Goal: Task Accomplishment & Management: Complete application form

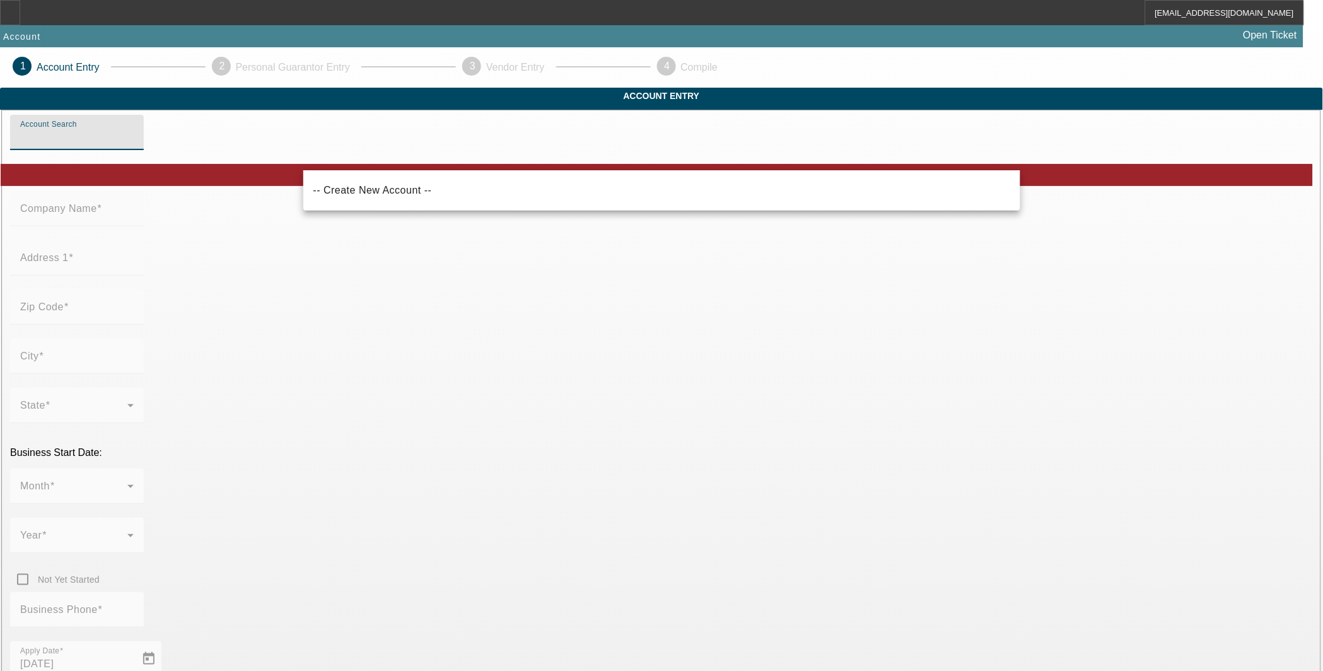
click at [134, 145] on input "Account Search" at bounding box center [76, 137] width 113 height 15
paste input "jackpotstrucking LLC"
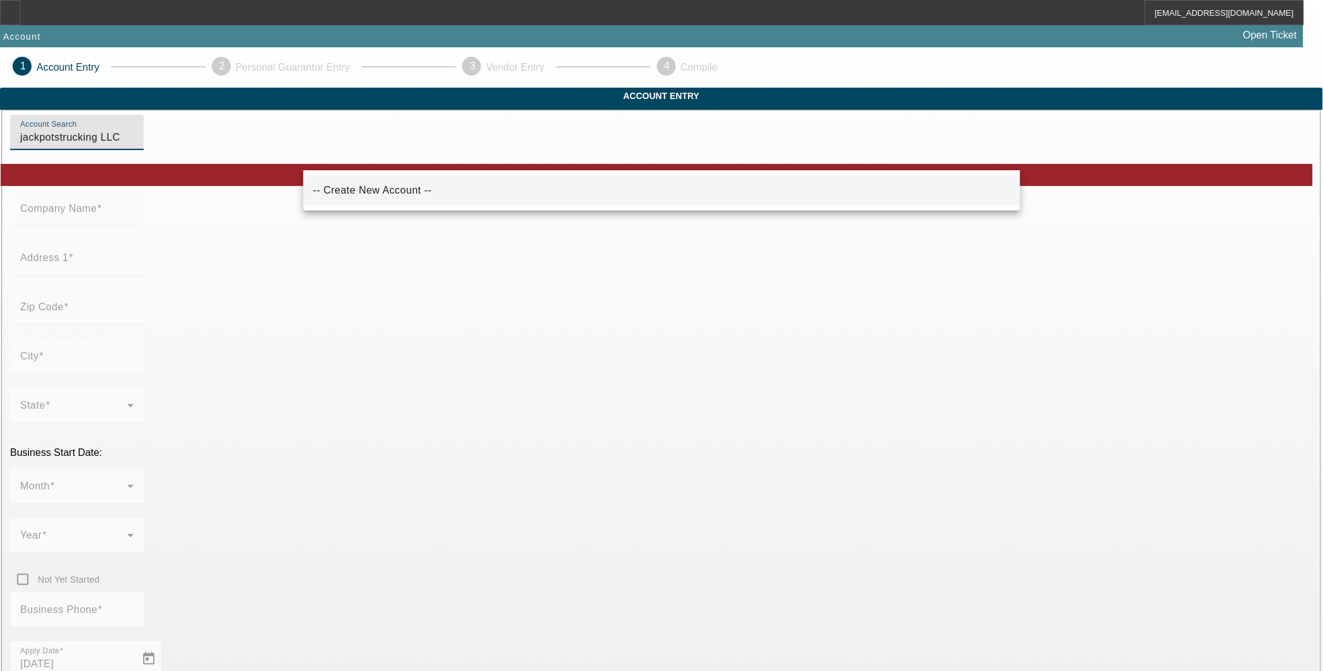
click at [366, 191] on span "-- Create New Account --" at bounding box center [372, 190] width 119 height 11
type input "-- Create New Account --"
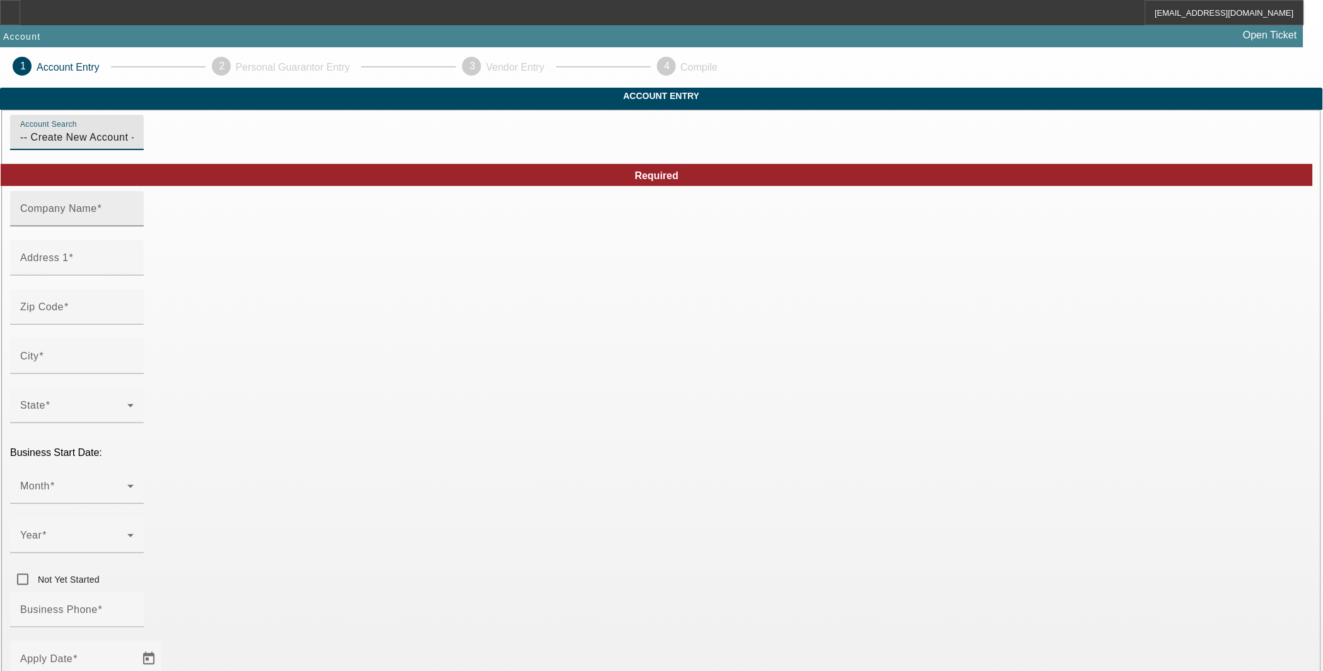
click at [97, 214] on mat-label "Company Name" at bounding box center [58, 208] width 77 height 11
click at [134, 221] on input "Company Name" at bounding box center [76, 213] width 113 height 15
paste input "jackpotstrucking LLC"
type input "jackpotstrucking LLC"
click at [134, 270] on input "Address 1" at bounding box center [76, 262] width 113 height 15
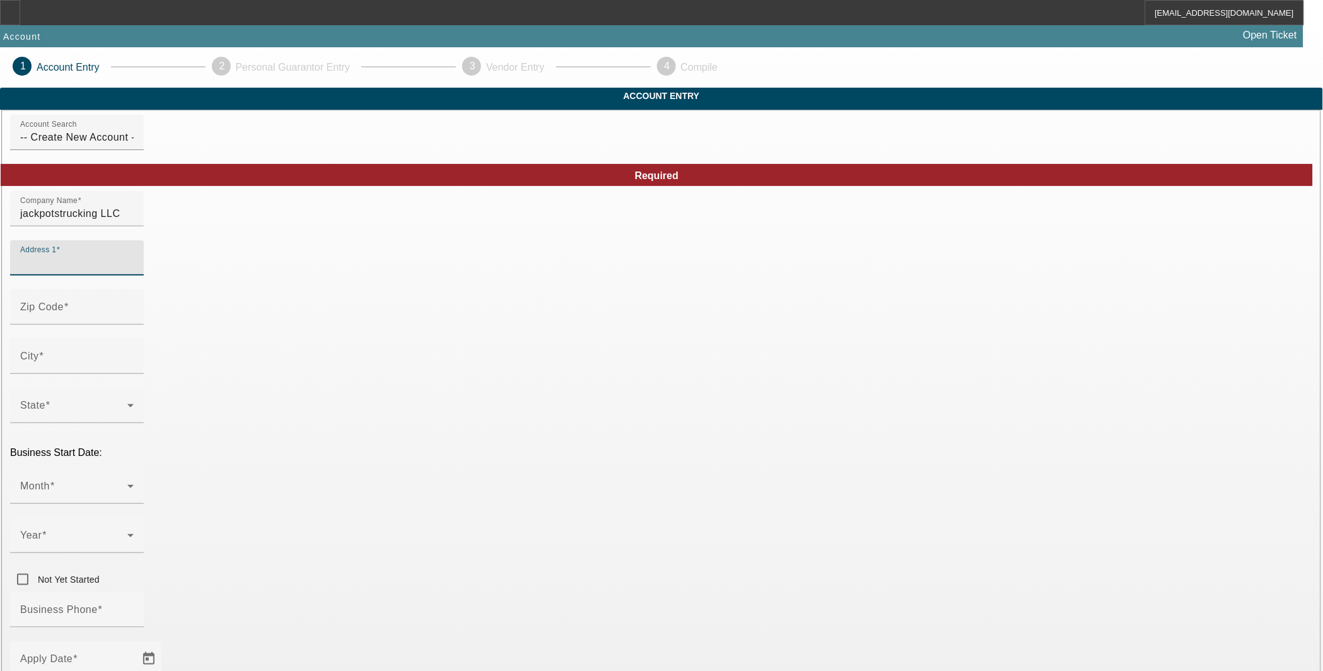
paste input "[STREET_ADDRESS][US_STATE]"
type input "[STREET_ADDRESS][US_STATE]"
click at [134, 320] on input "Zip Code" at bounding box center [76, 312] width 113 height 15
type input "97359"
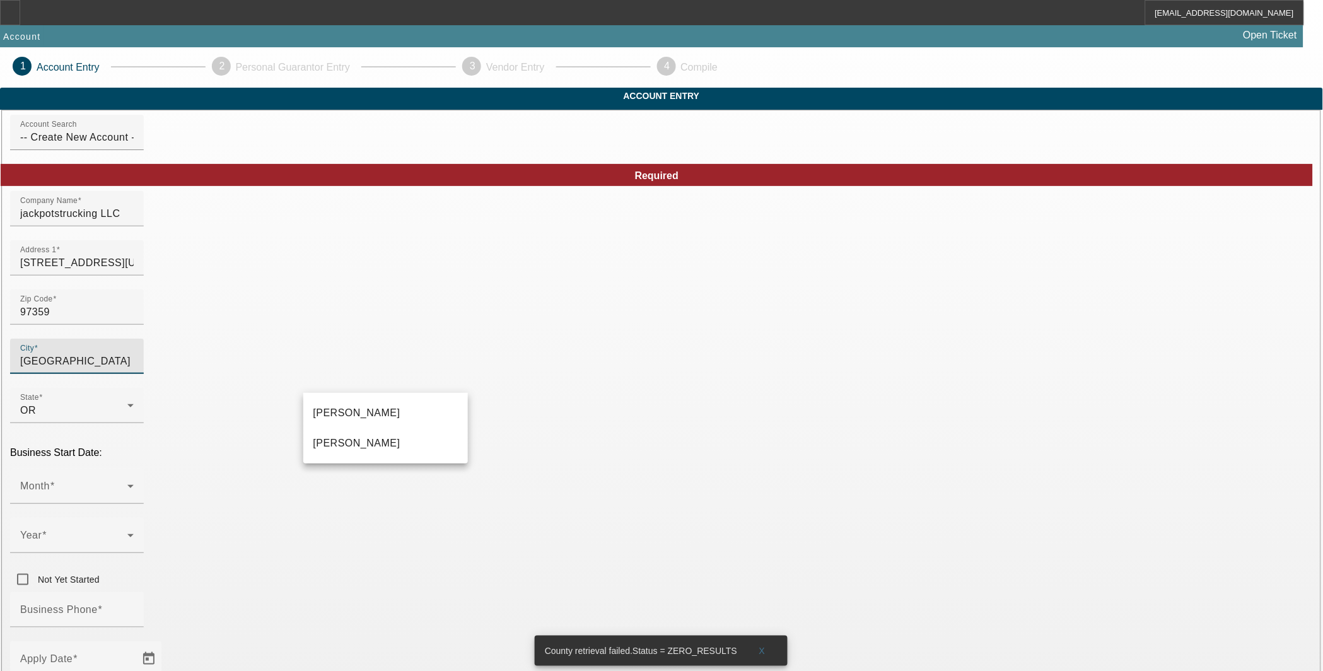
type input "[GEOGRAPHIC_DATA]"
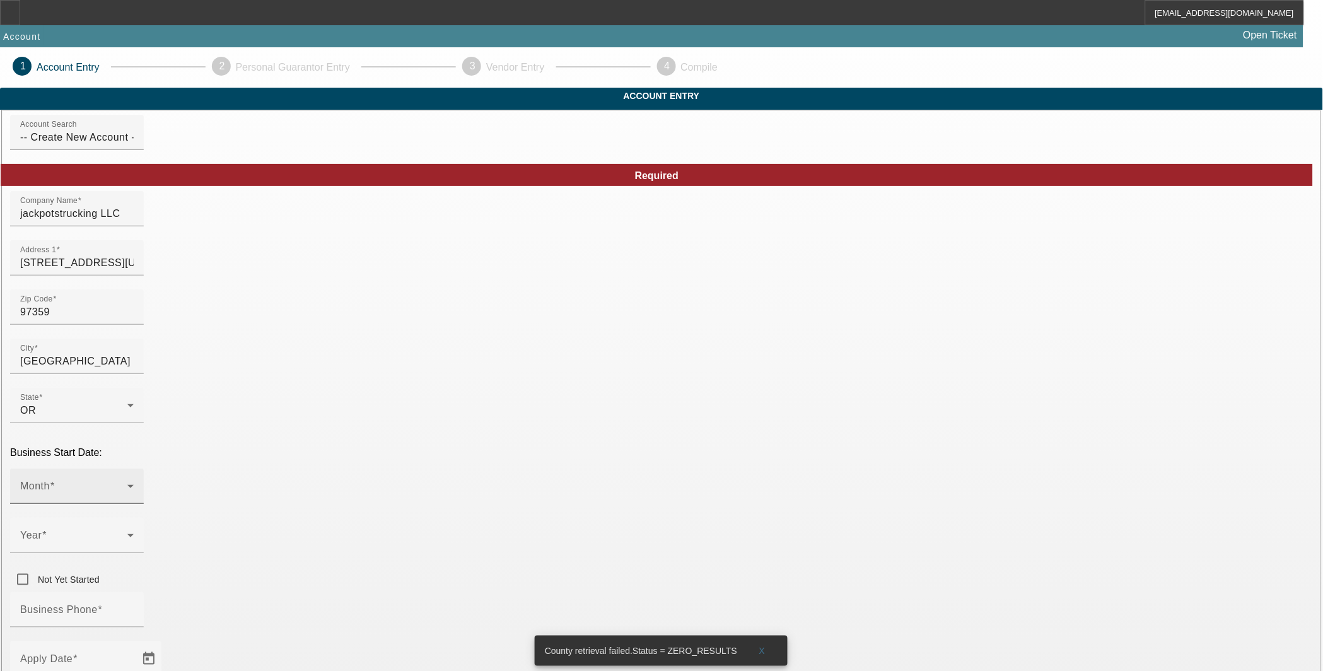
click at [50, 480] on mat-label "Month" at bounding box center [35, 485] width 30 height 11
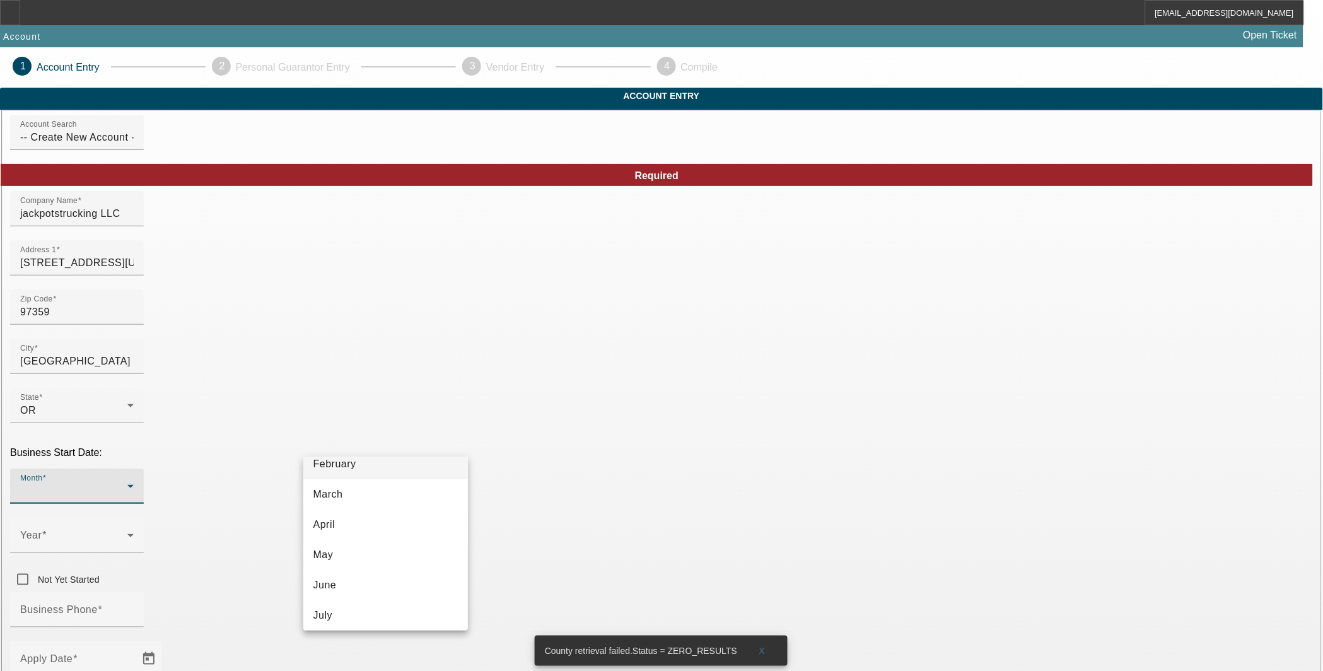
scroll to position [140, 0]
click at [363, 479] on mat-option "May" at bounding box center [385, 488] width 165 height 30
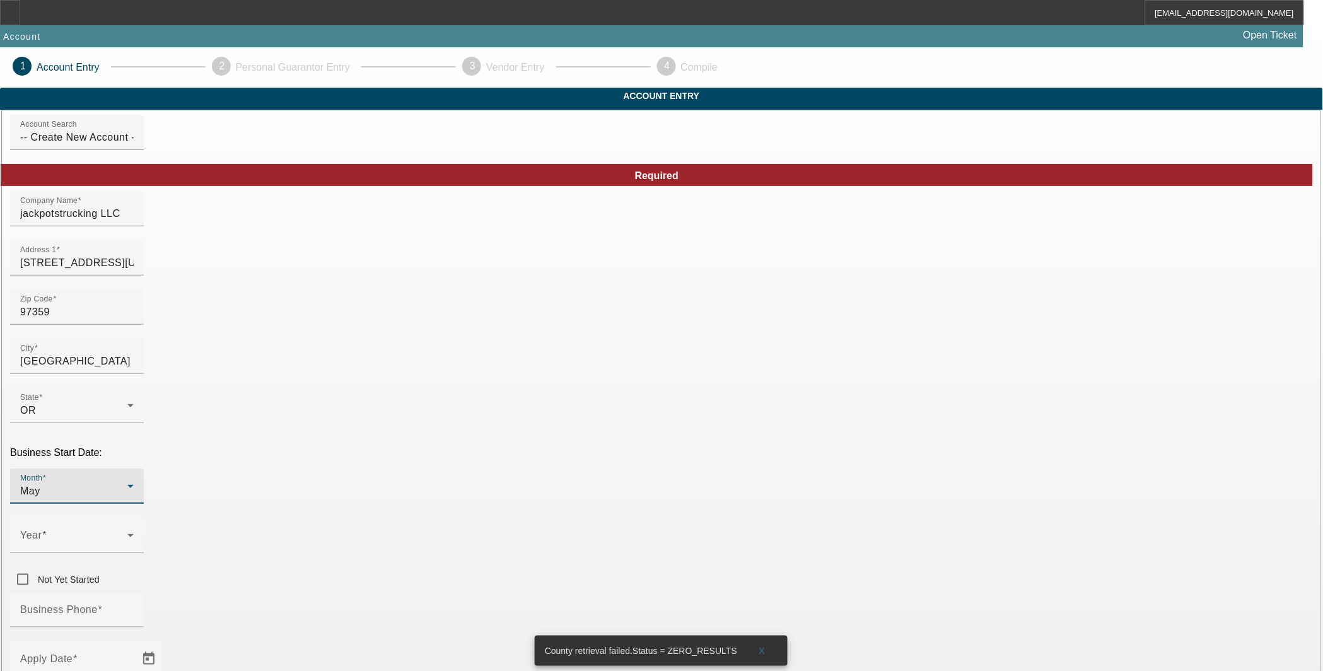
click at [506, 447] on div "Business Start Date: Month May Year Not Yet Started" at bounding box center [661, 519] width 1303 height 145
click at [134, 518] on div "Year" at bounding box center [76, 535] width 113 height 35
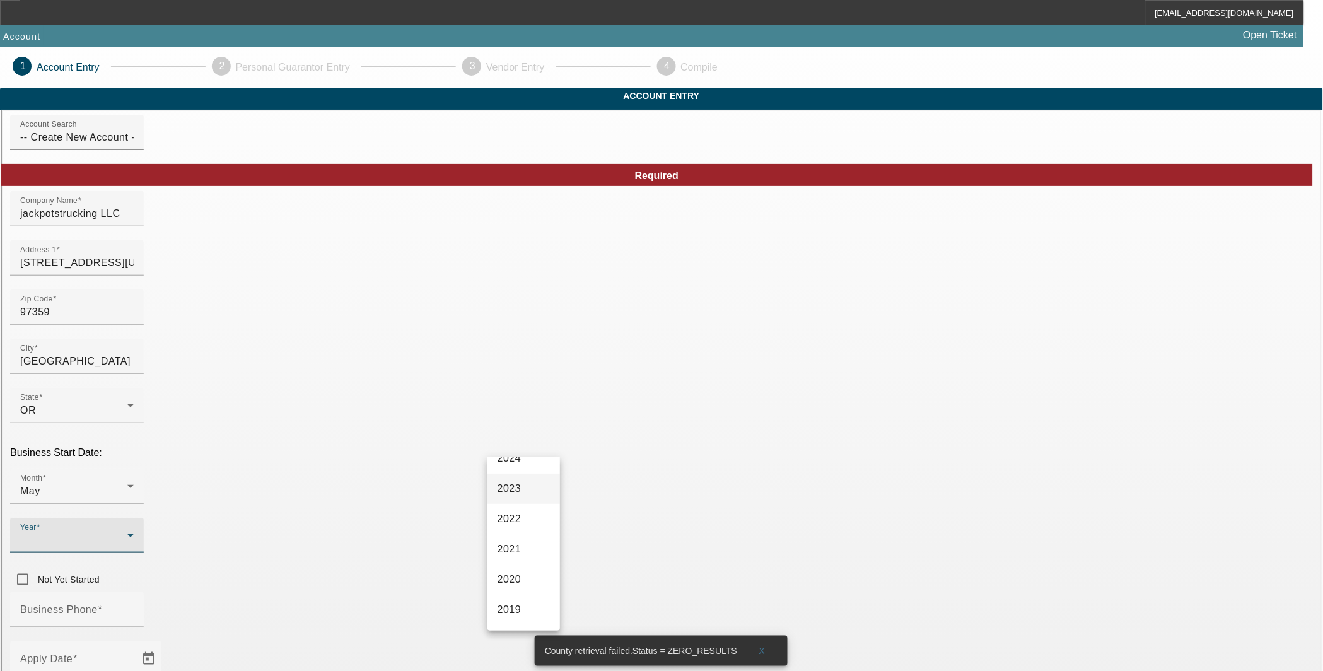
click at [525, 492] on mat-option "2023" at bounding box center [523, 488] width 73 height 30
click at [98, 604] on mat-label "Business Phone" at bounding box center [59, 609] width 78 height 11
click at [134, 607] on input "Business Phone" at bounding box center [76, 614] width 113 height 15
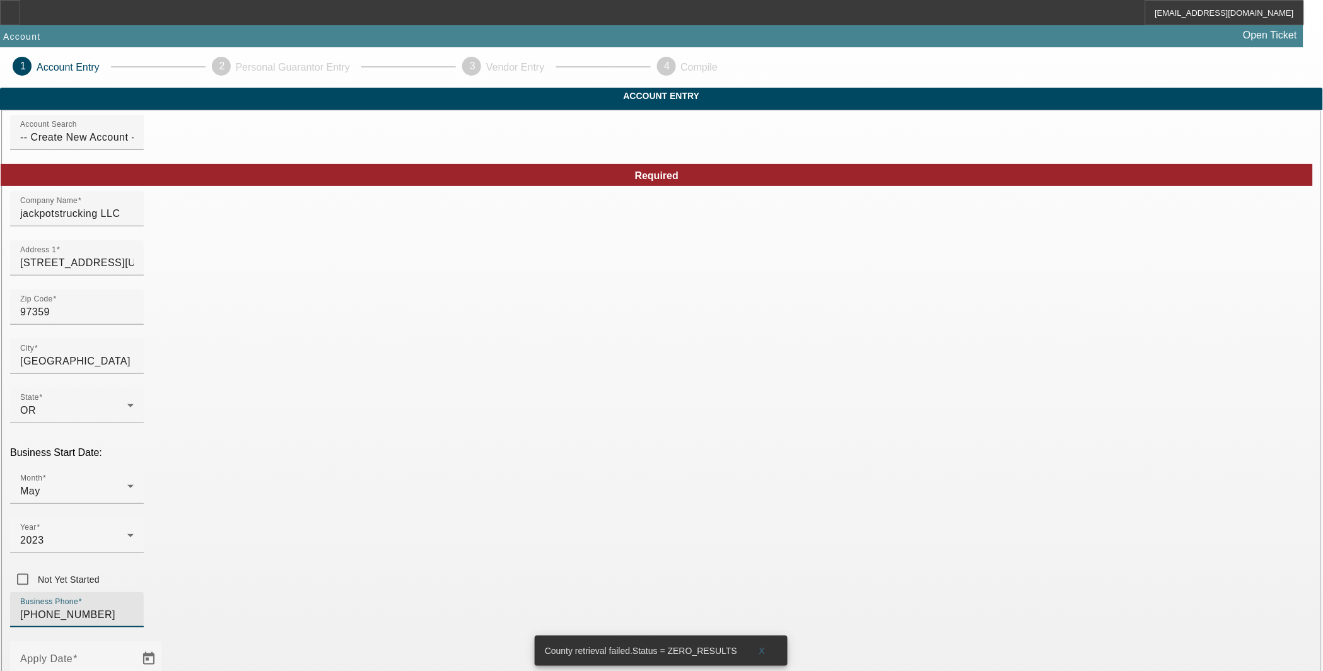
type input "[PHONE_NUMBER]"
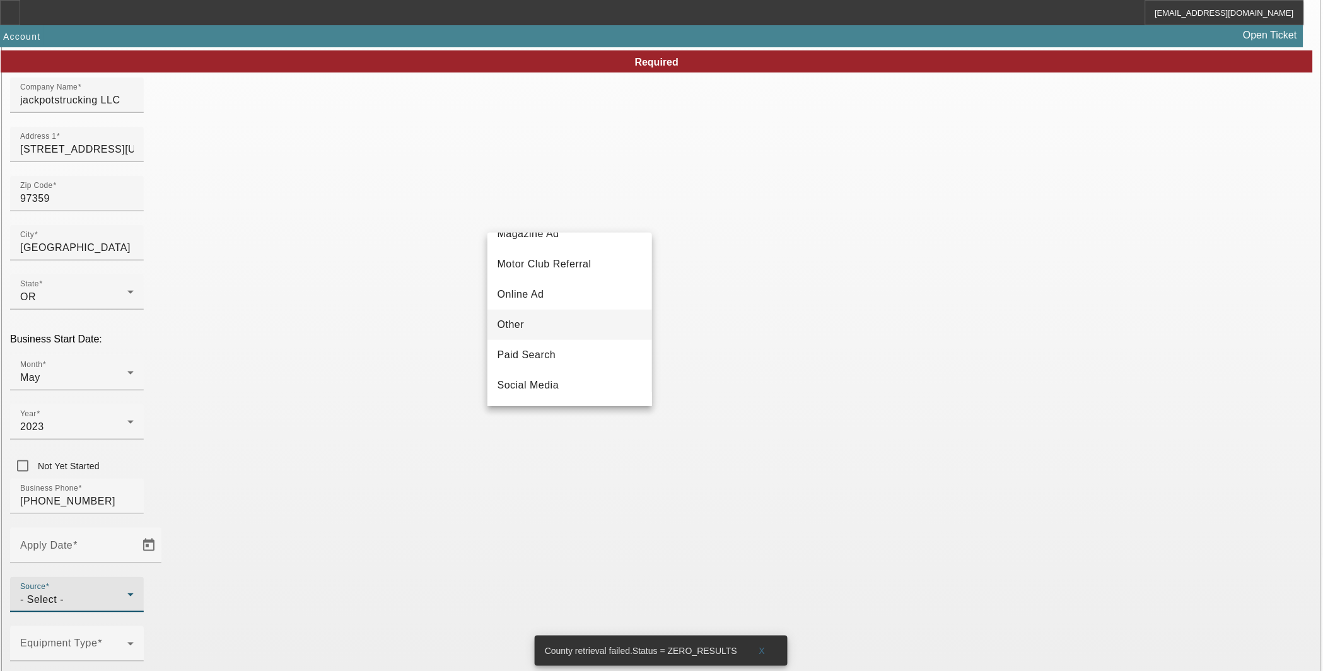
scroll to position [448, 0]
click at [585, 358] on mat-option "Vendor Referral" at bounding box center [569, 355] width 165 height 30
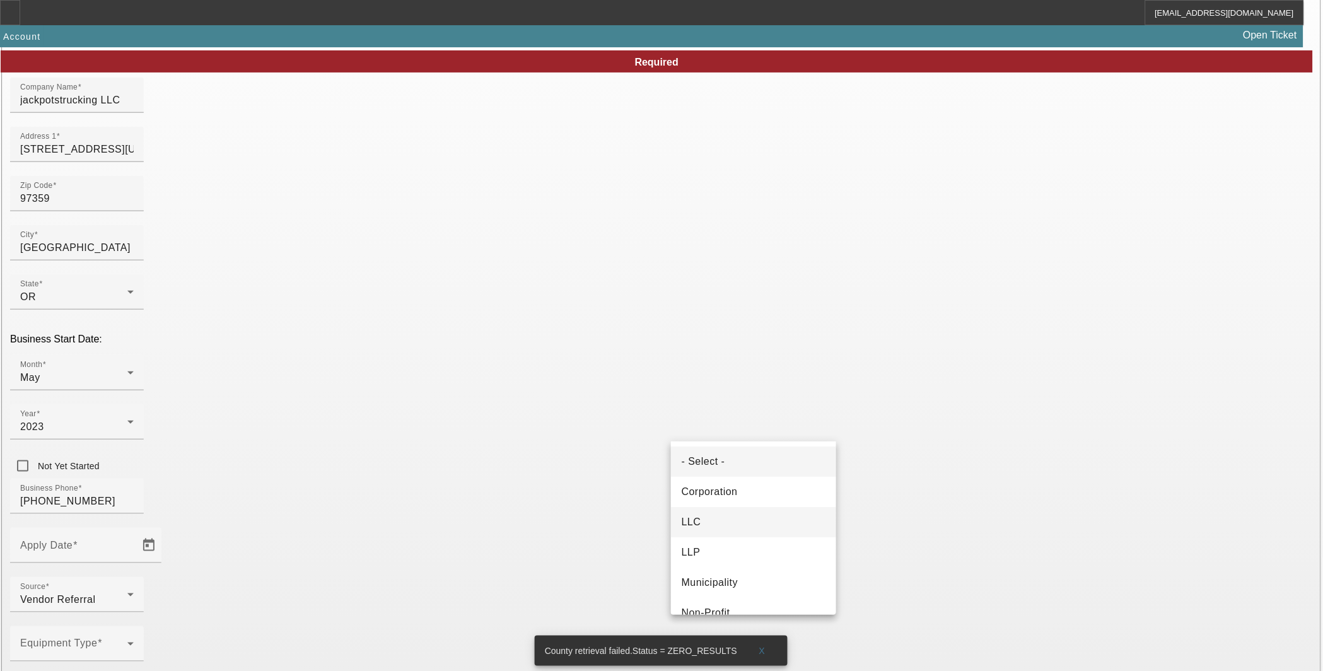
click at [706, 528] on mat-option "LLC" at bounding box center [753, 522] width 165 height 30
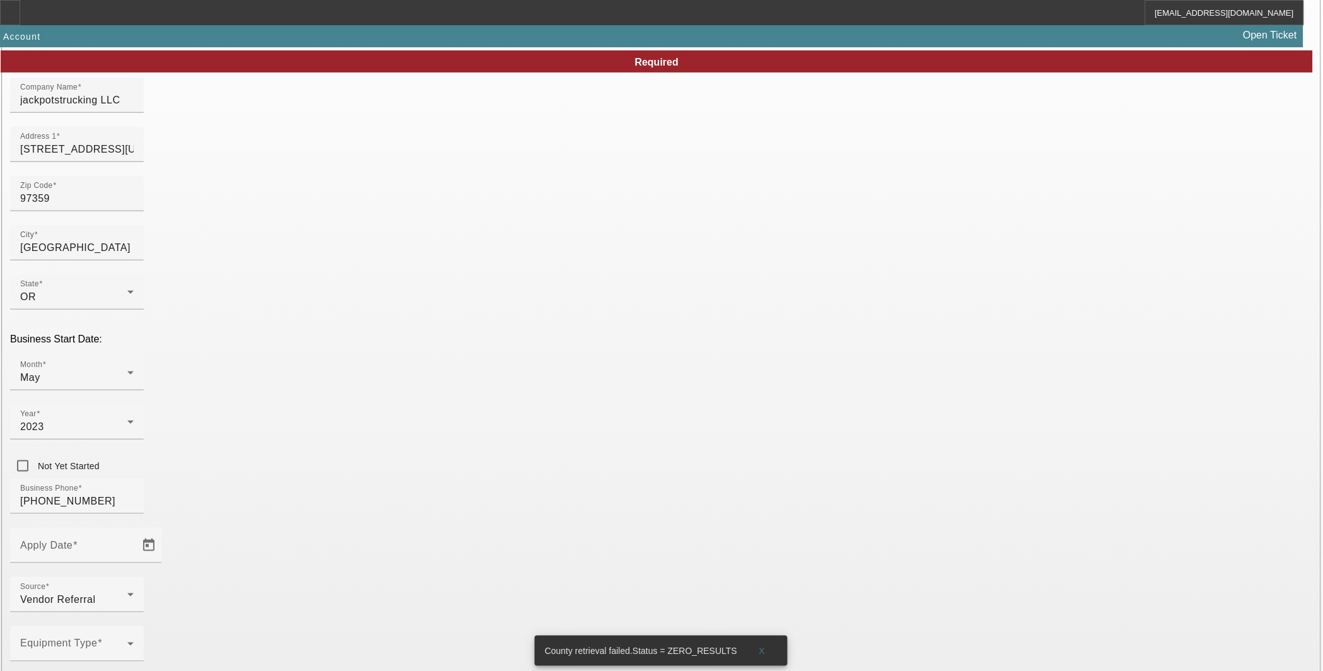
type input "931411433"
click at [127, 641] on span at bounding box center [73, 648] width 107 height 15
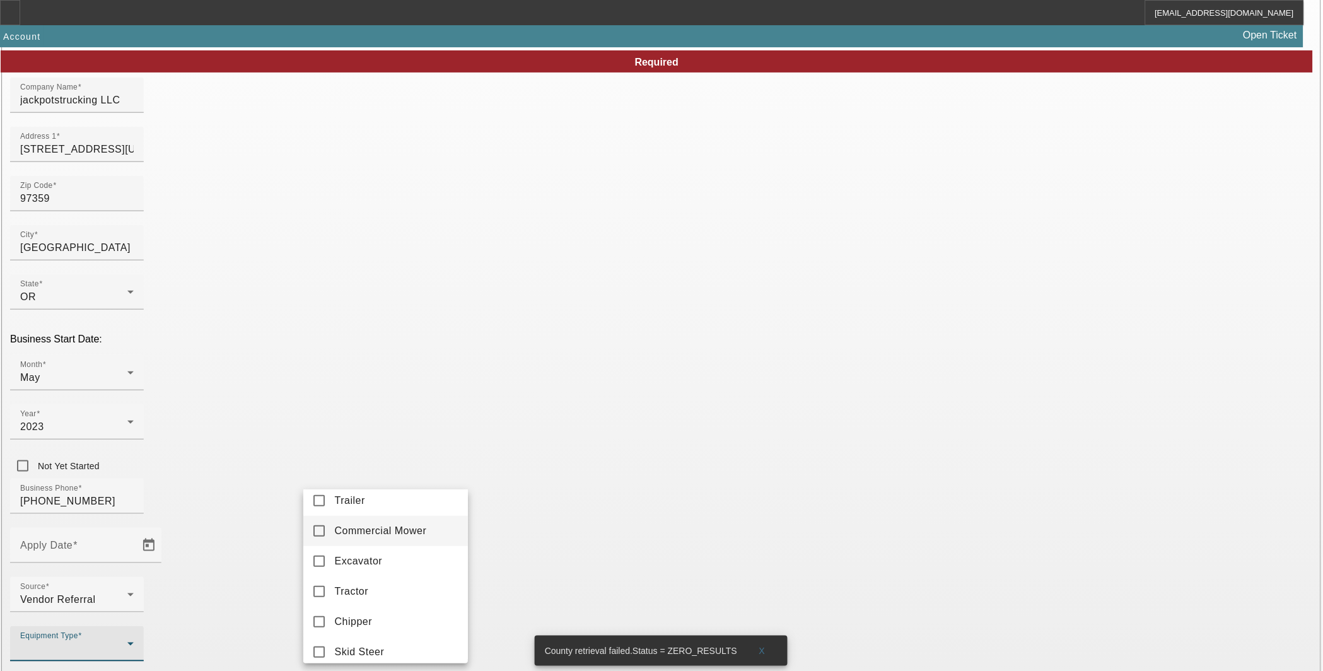
scroll to position [280, 0]
click at [368, 545] on mat-option "Trailer" at bounding box center [385, 533] width 165 height 30
click at [640, 511] on div at bounding box center [661, 335] width 1323 height 671
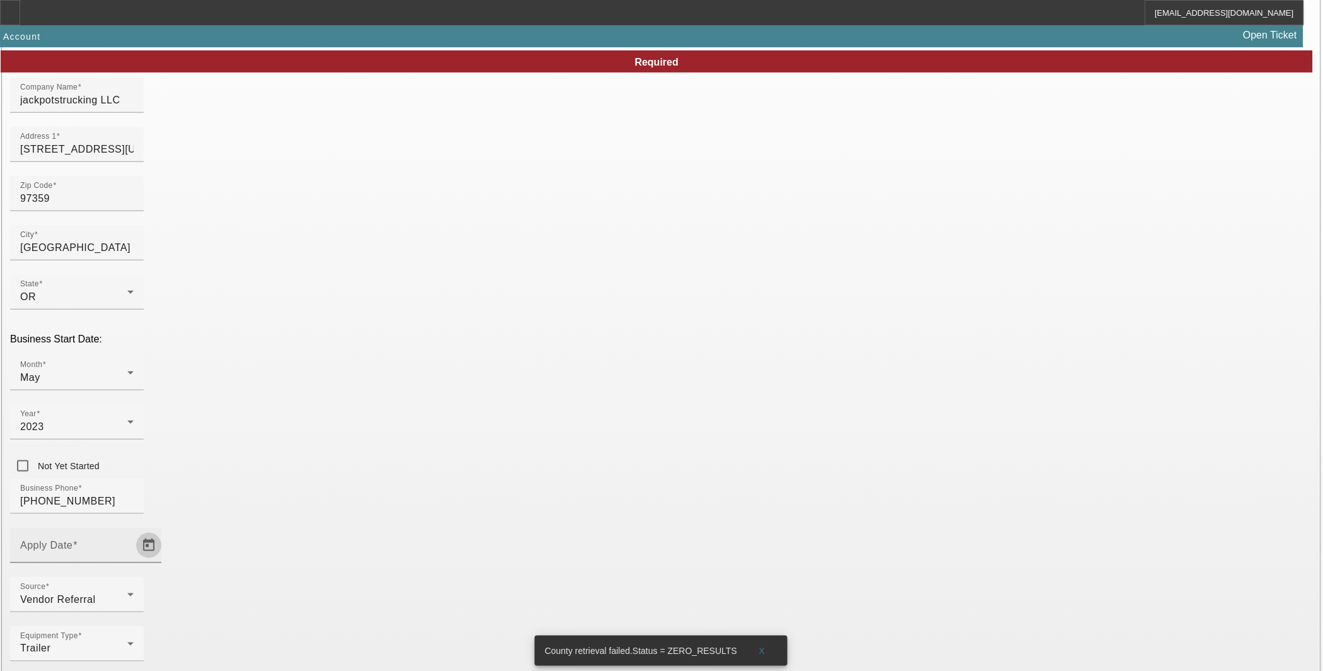
click at [164, 530] on span "Open calendar" at bounding box center [149, 545] width 30 height 30
click at [395, 368] on span "24" at bounding box center [396, 362] width 23 height 23
type input "[DATE]"
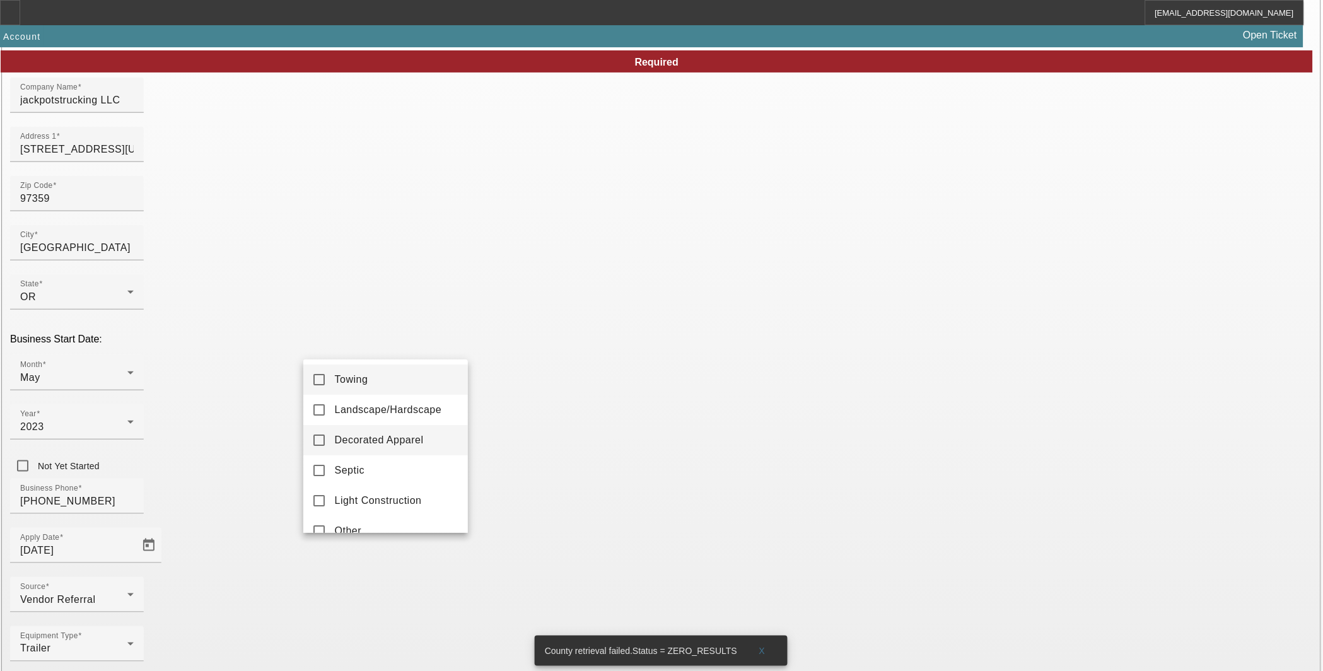
scroll to position [0, 0]
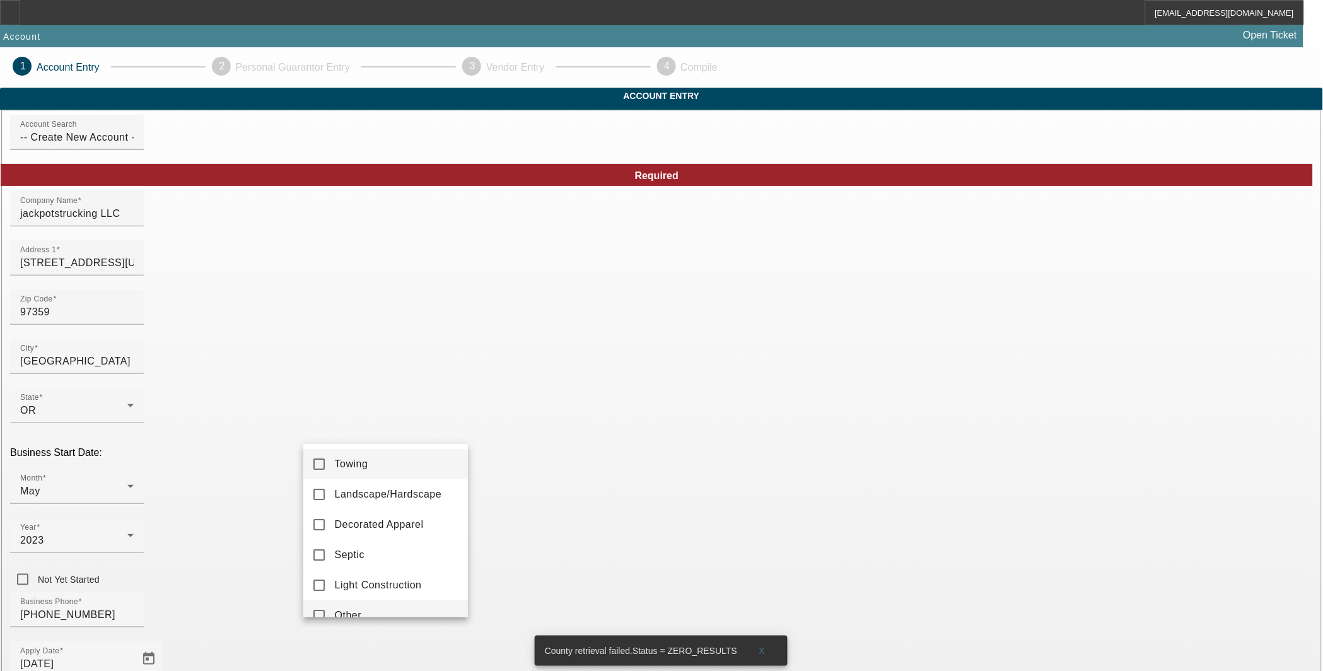
click at [315, 603] on mat-option "Other" at bounding box center [385, 615] width 165 height 30
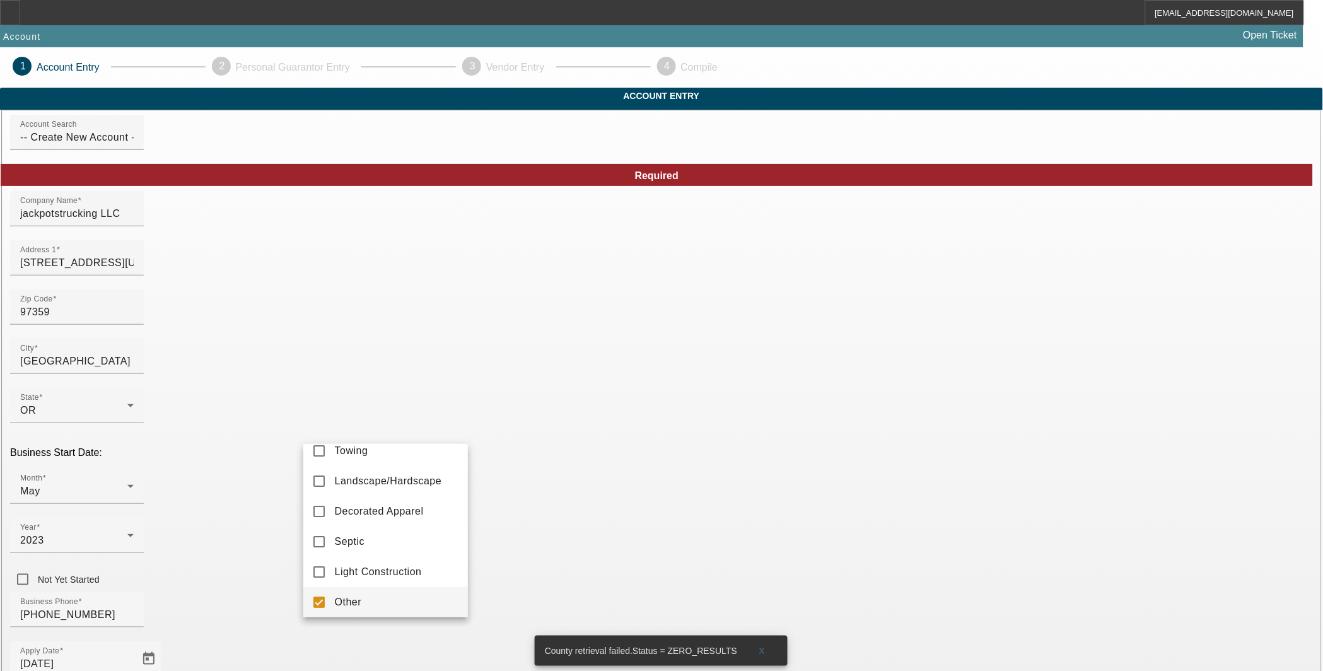
click at [530, 595] on div at bounding box center [661, 335] width 1323 height 671
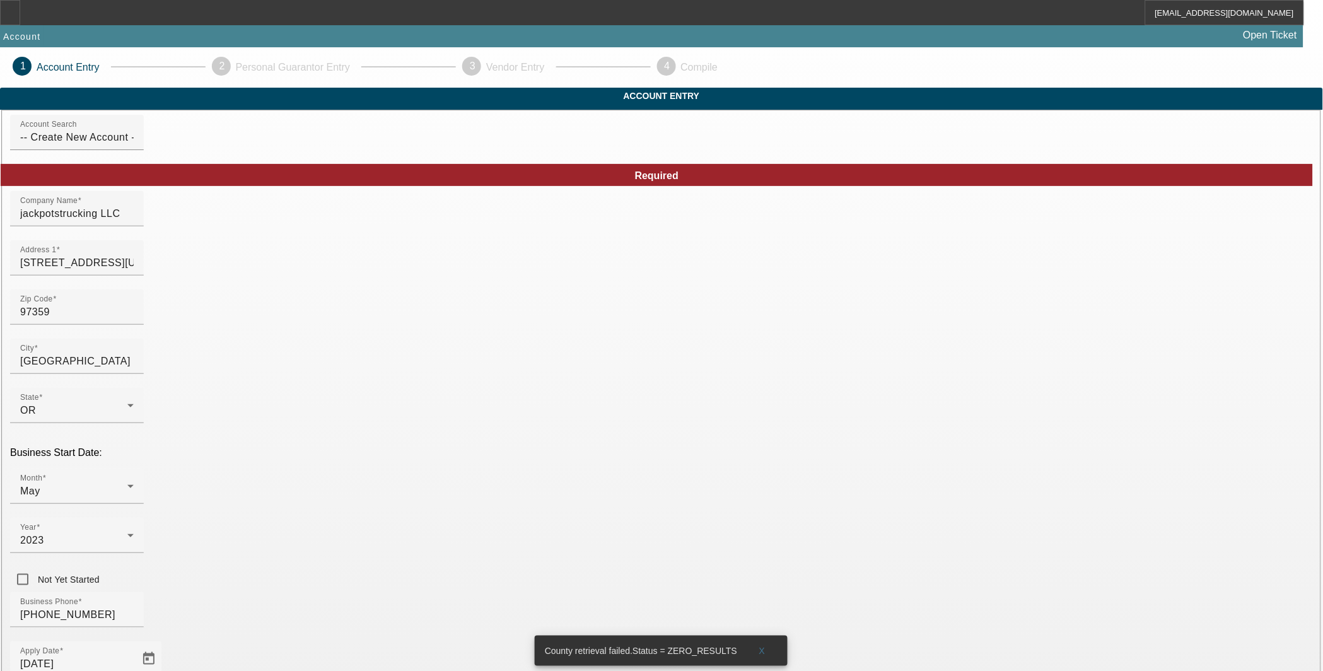
scroll to position [113, 0]
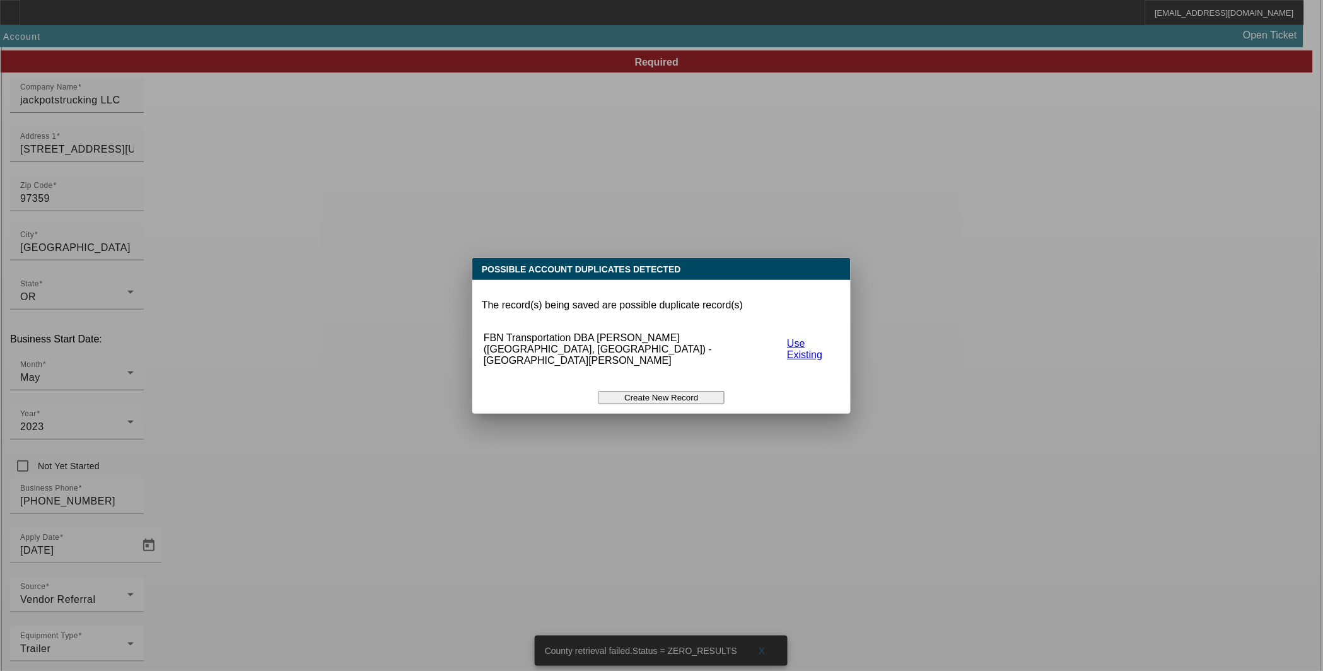
click at [649, 391] on button "Create New Record" at bounding box center [661, 397] width 126 height 13
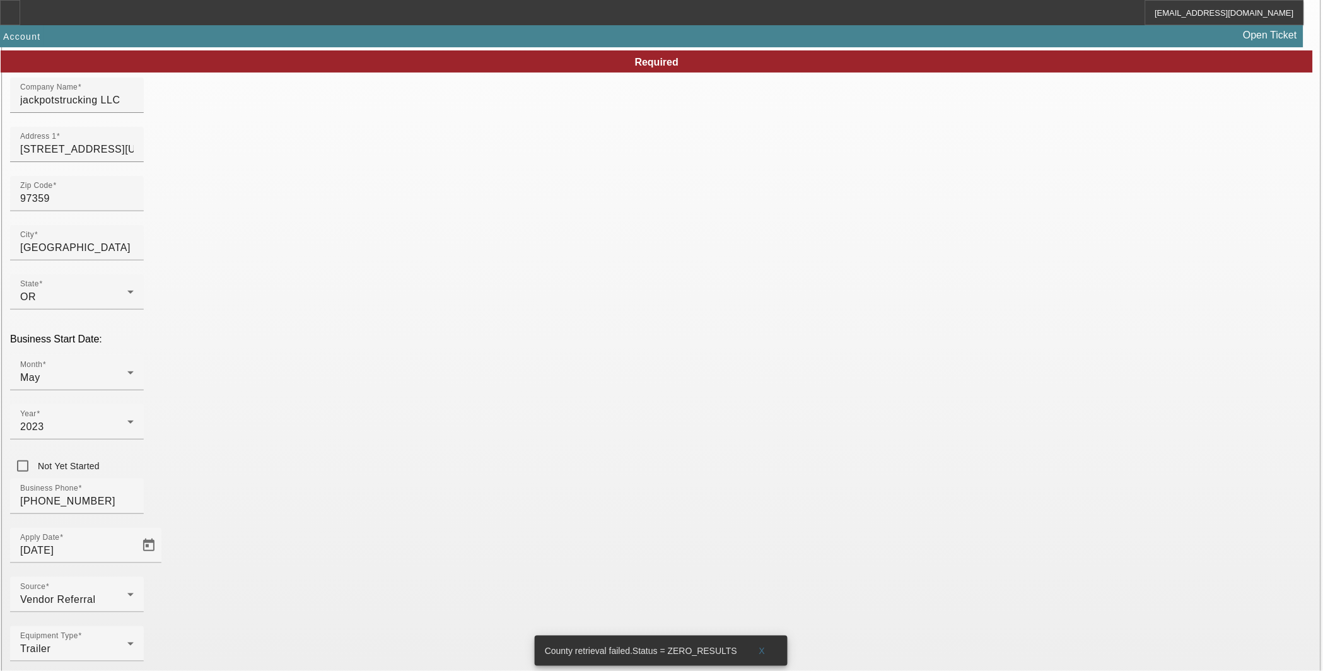
scroll to position [113, 0]
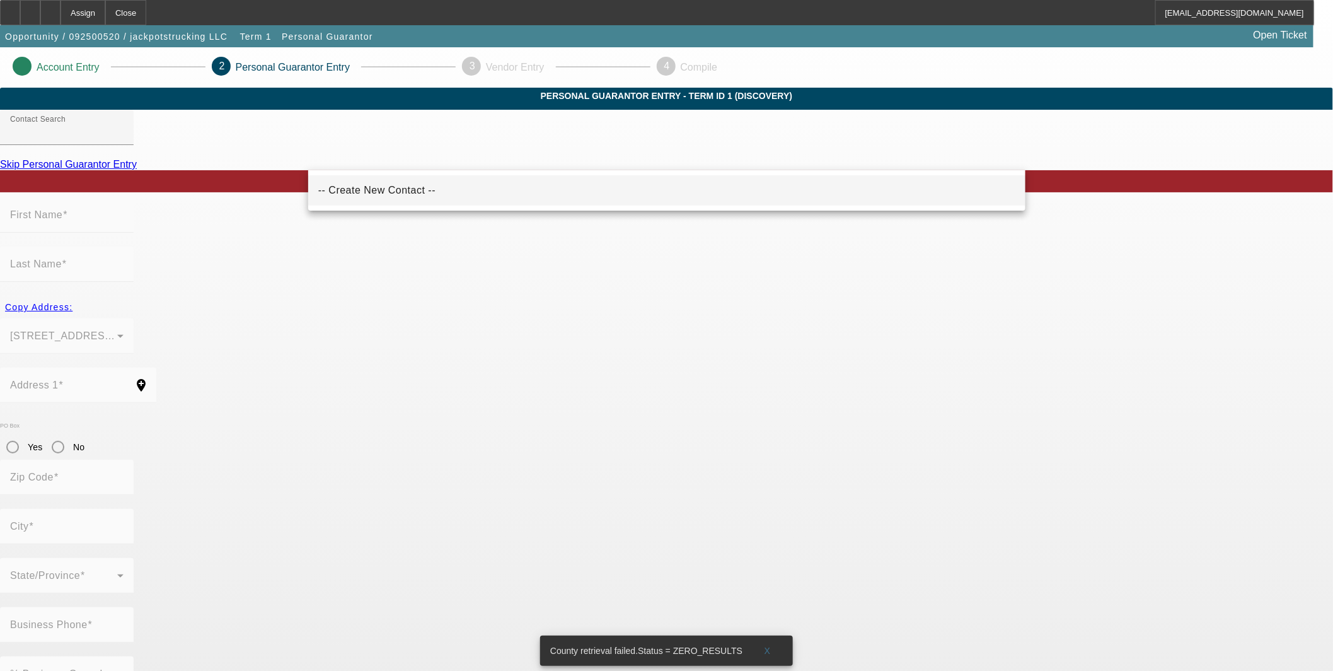
click at [356, 192] on span "-- Create New Contact --" at bounding box center [376, 190] width 117 height 11
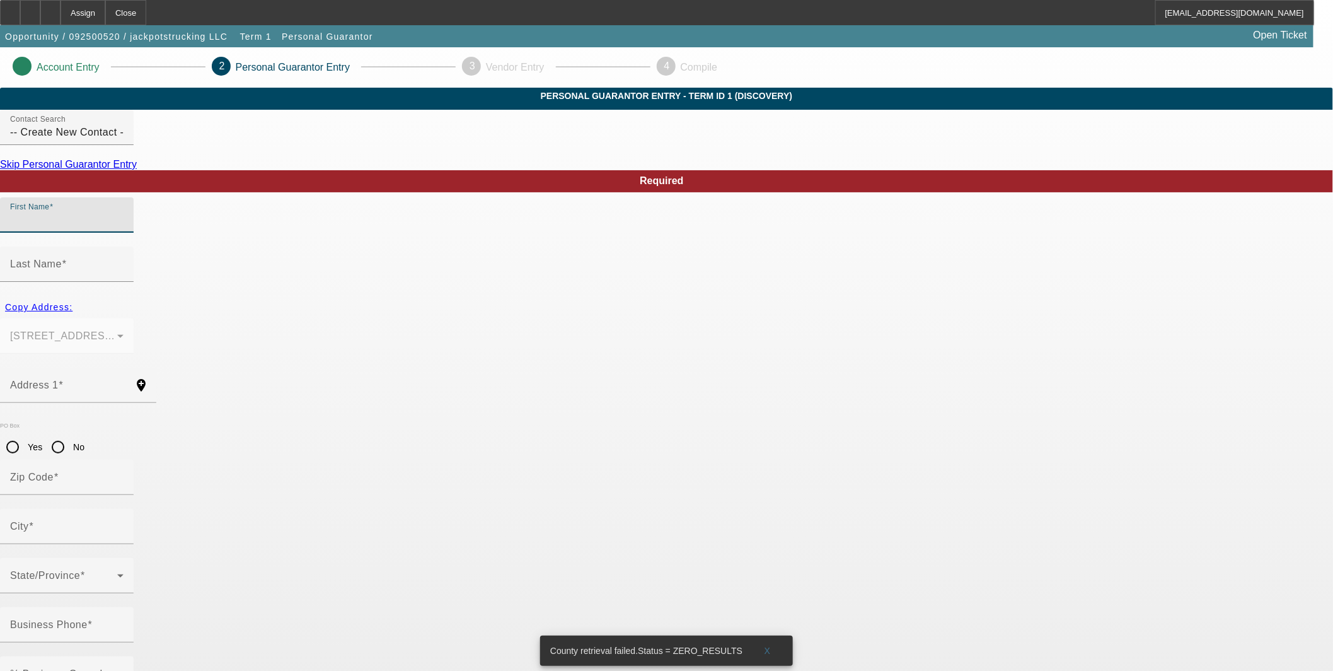
click at [124, 228] on input "First Name" at bounding box center [66, 219] width 113 height 15
click at [124, 140] on input "-- Create New Contact --" at bounding box center [66, 132] width 113 height 15
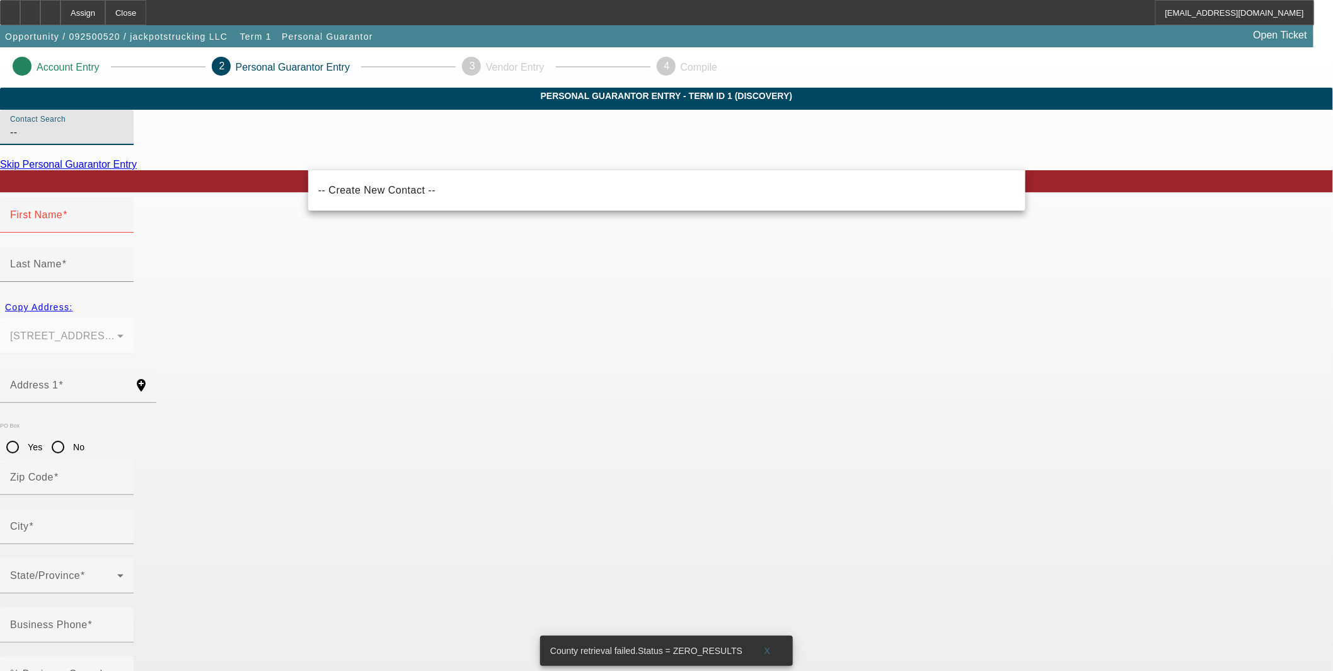
type input "-"
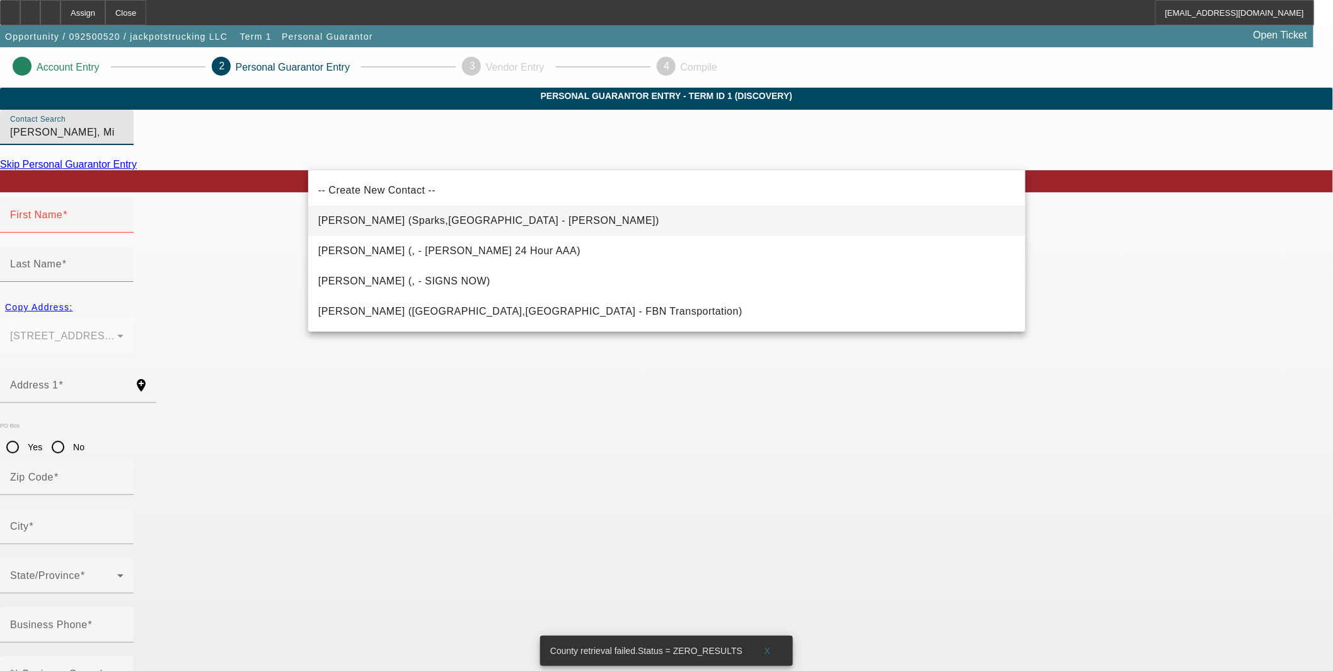
type input "[PERSON_NAME] (Sparks,[GEOGRAPHIC_DATA] - [PERSON_NAME])"
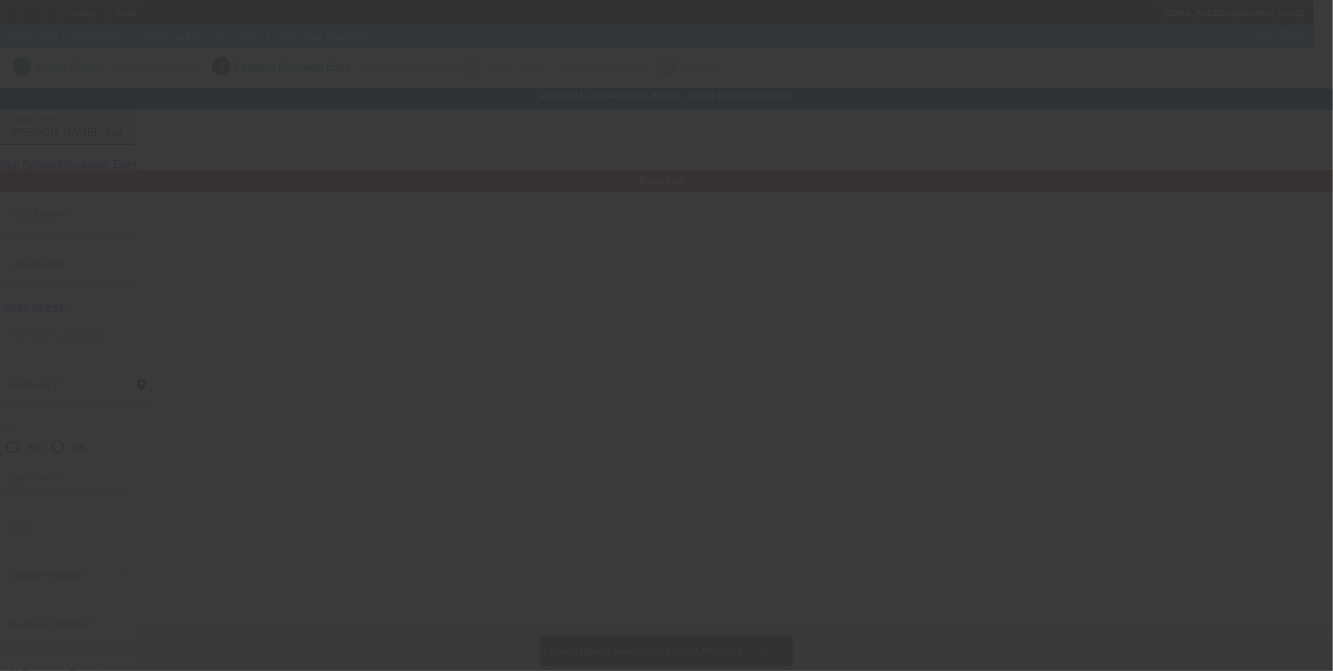
type input "[PERSON_NAME]"
type input "[STREET_ADDRESS]"
radio input "true"
type input "89434"
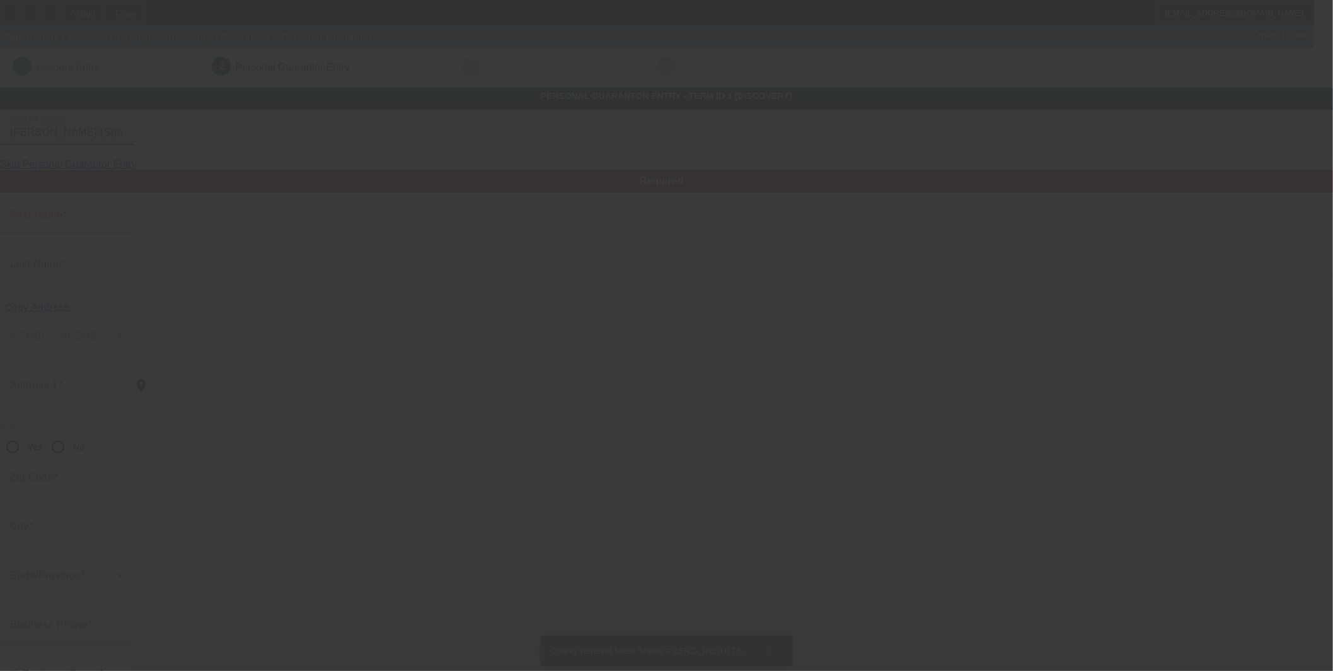
type input "Sparks"
type input "[PHONE_NUMBER]"
type input "100"
type input "541-82-3175"
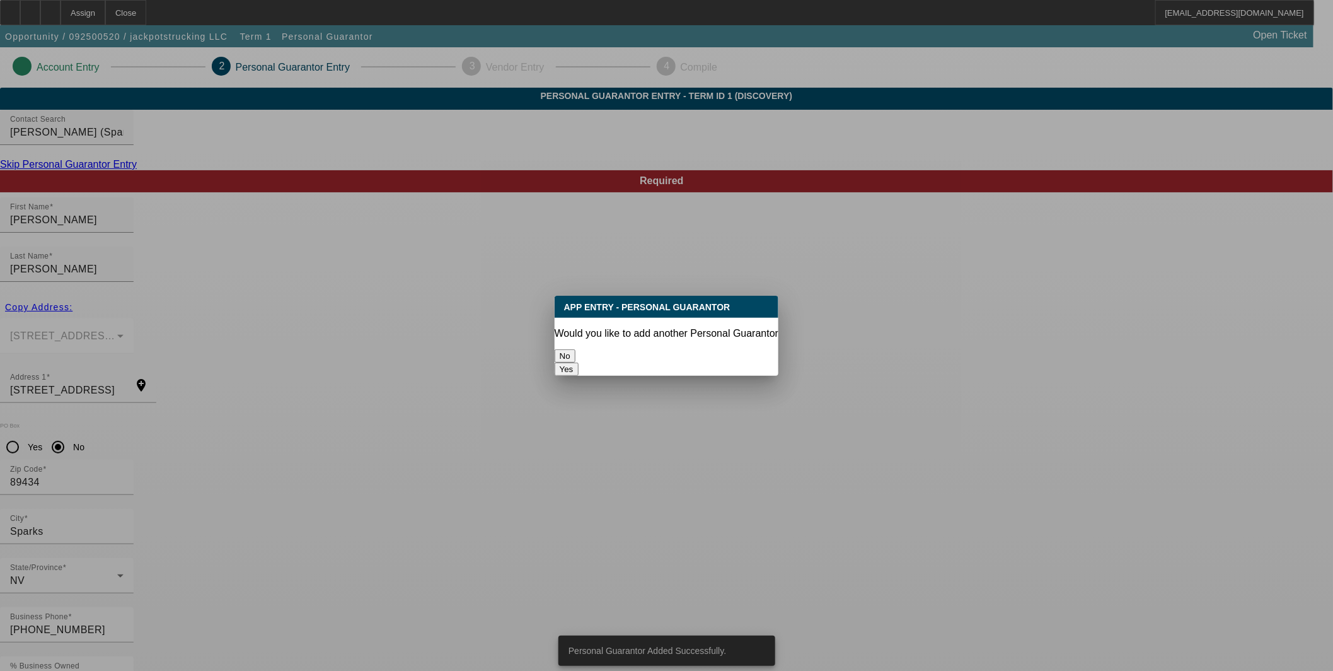
click at [576, 356] on button "No" at bounding box center [565, 355] width 21 height 13
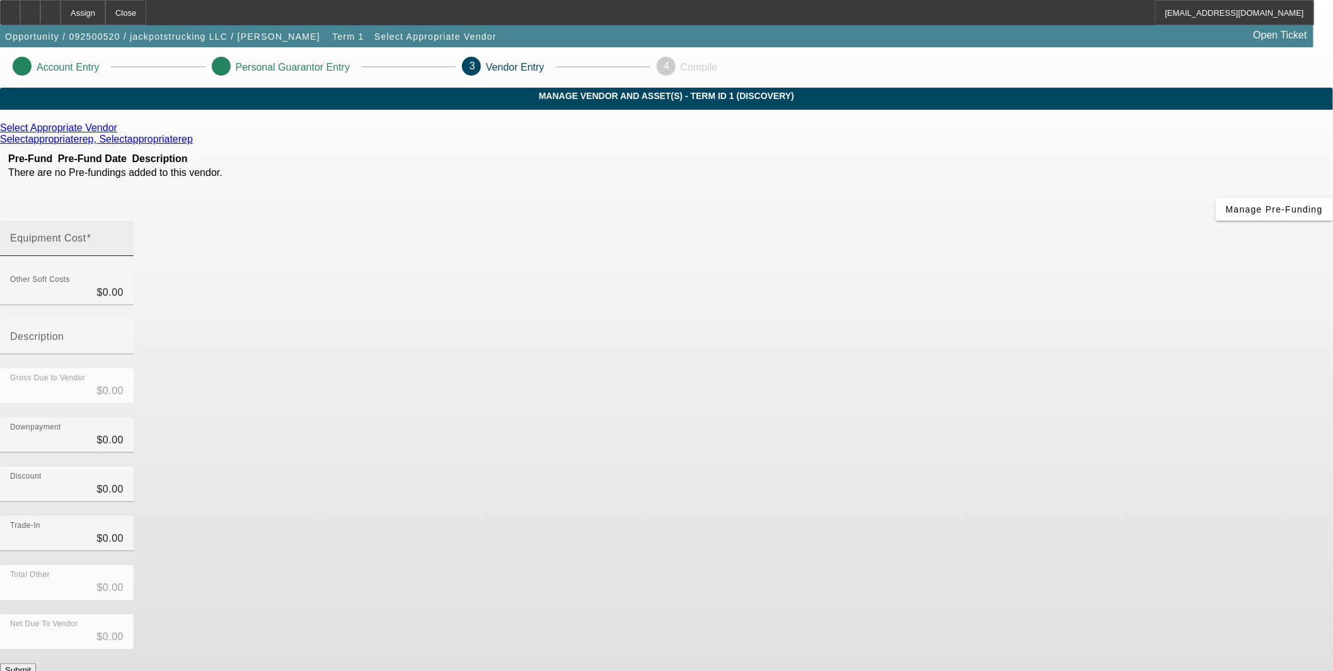
click at [86, 233] on mat-label "Equipment Cost" at bounding box center [48, 238] width 76 height 11
click at [124, 236] on input "Equipment Cost" at bounding box center [66, 243] width 113 height 15
type input "1"
type input "$1.00"
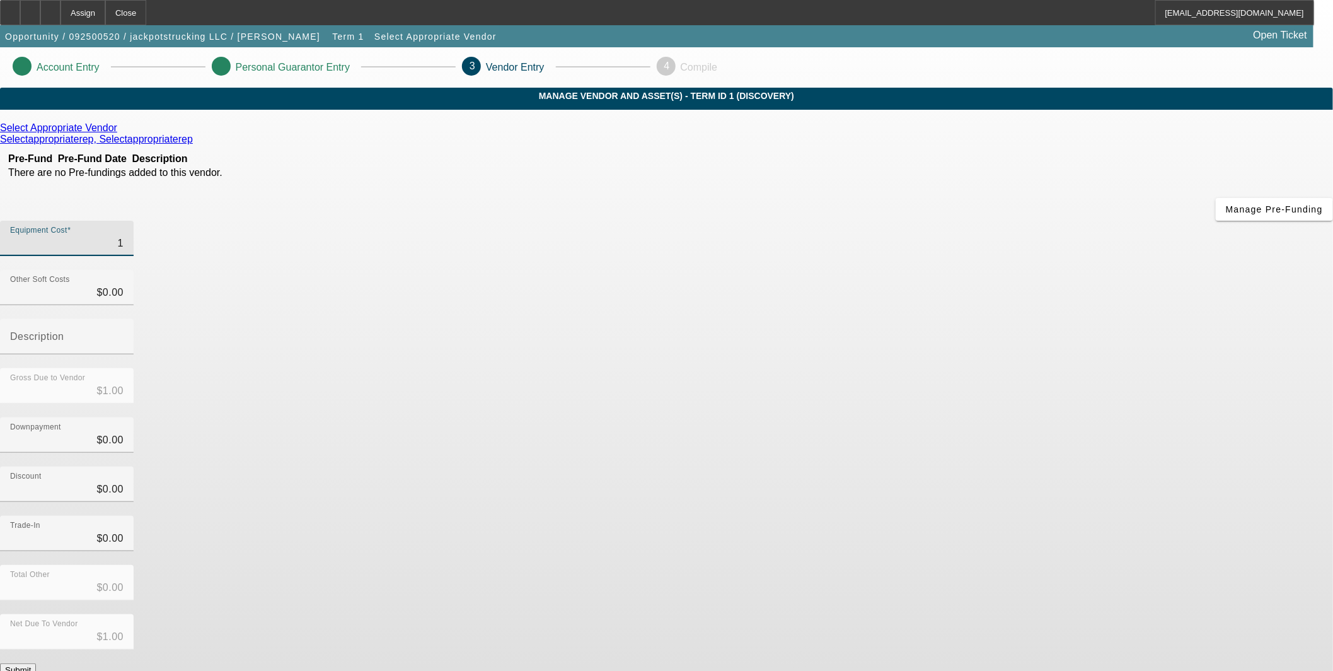
type input "12"
type input "$12.00"
type input "120"
type input "$120.00"
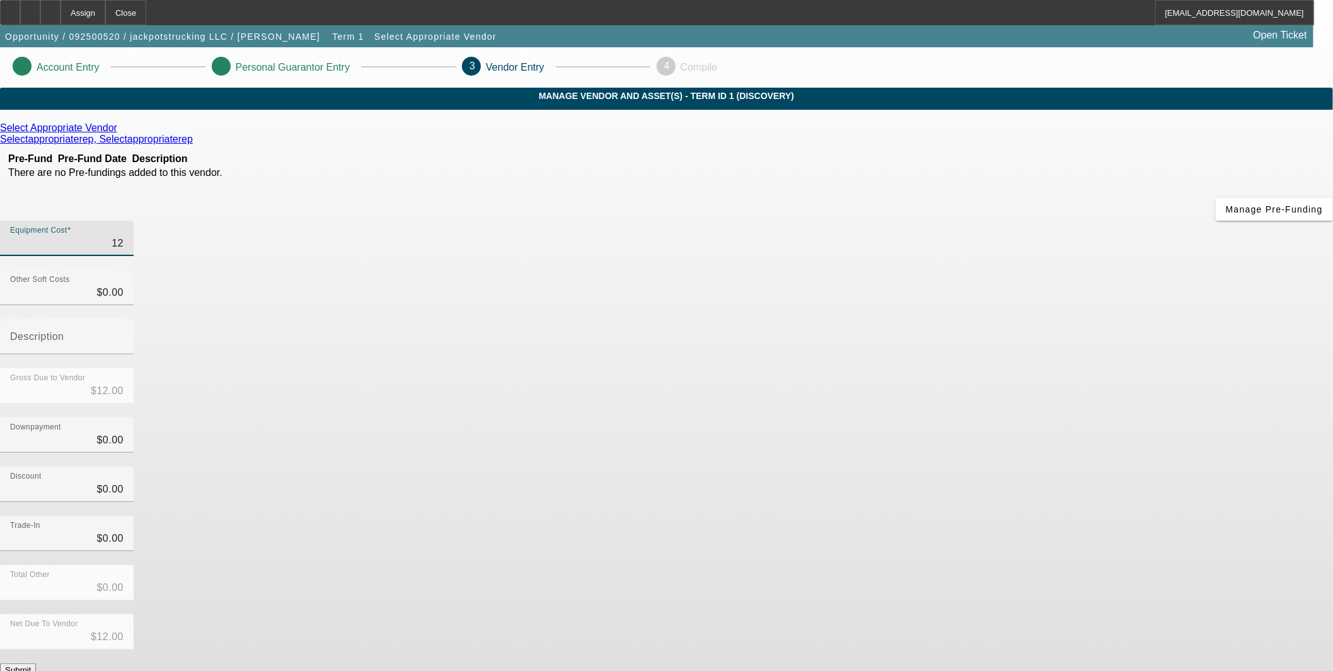
type input "$120.00"
type input "1200"
type input "$1,200.00"
type input "12000"
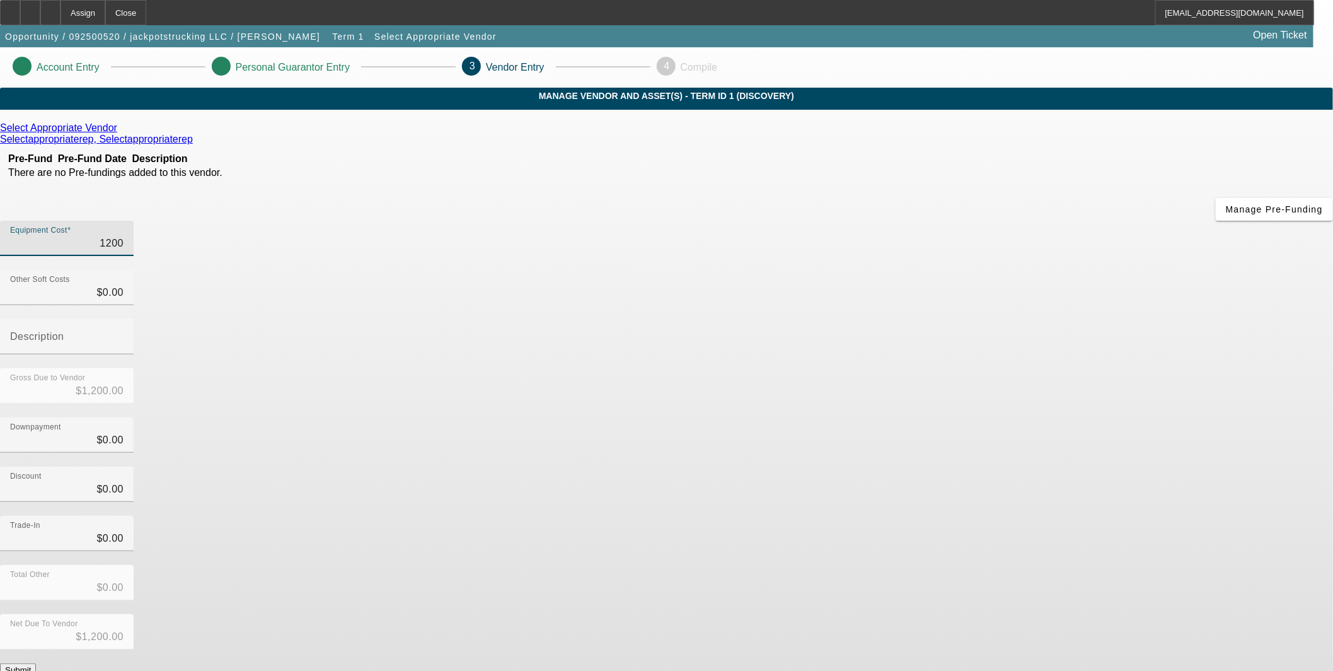
type input "$12,000.00"
type input "120000"
type input "$120,000.00"
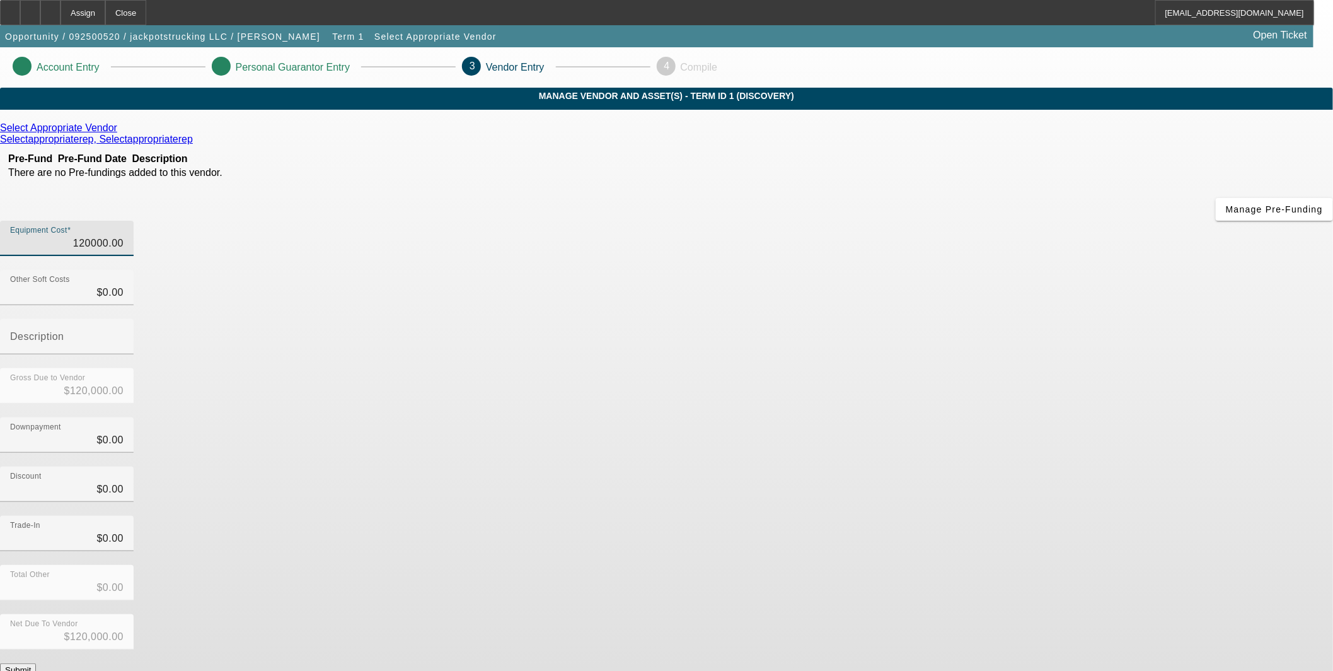
type input "$120,000.00"
click at [352, 475] on div "Select Appropriate Vendor Selectappropriaterep, Selectappropriaterep Pre-Fund P…" at bounding box center [666, 399] width 1333 height 554
click at [120, 134] on link at bounding box center [118, 127] width 3 height 11
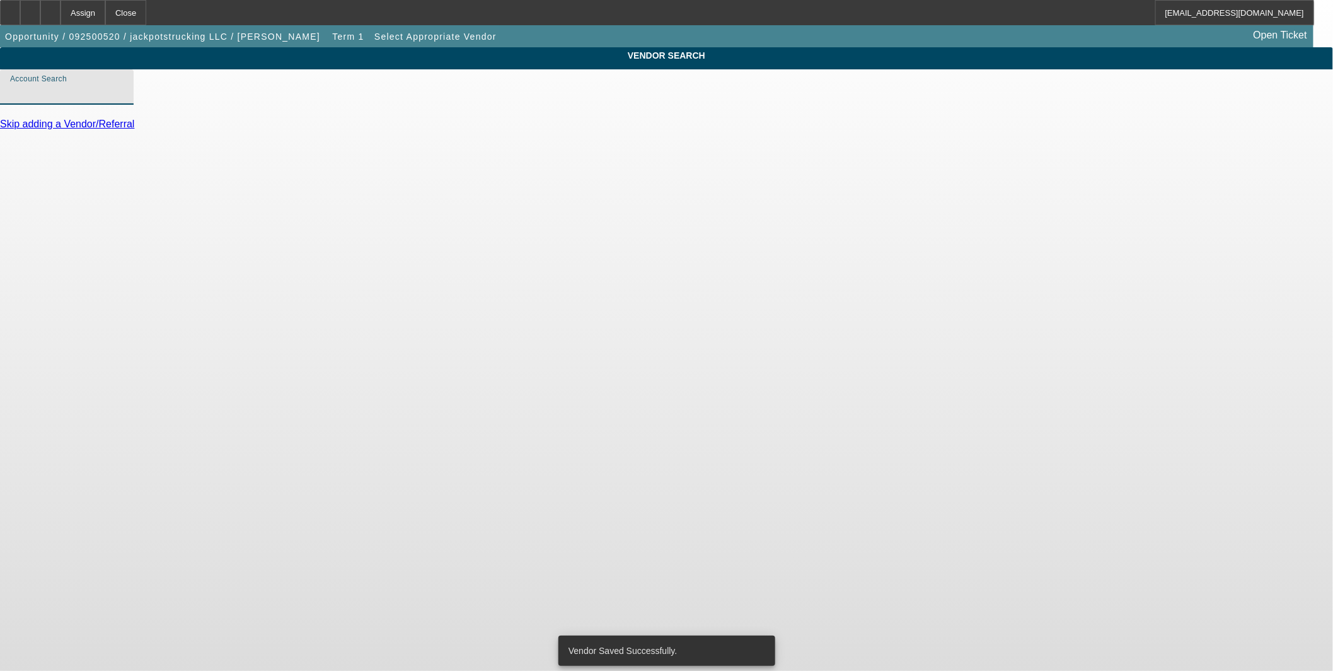
click at [124, 99] on input "Account Search" at bounding box center [66, 91] width 113 height 15
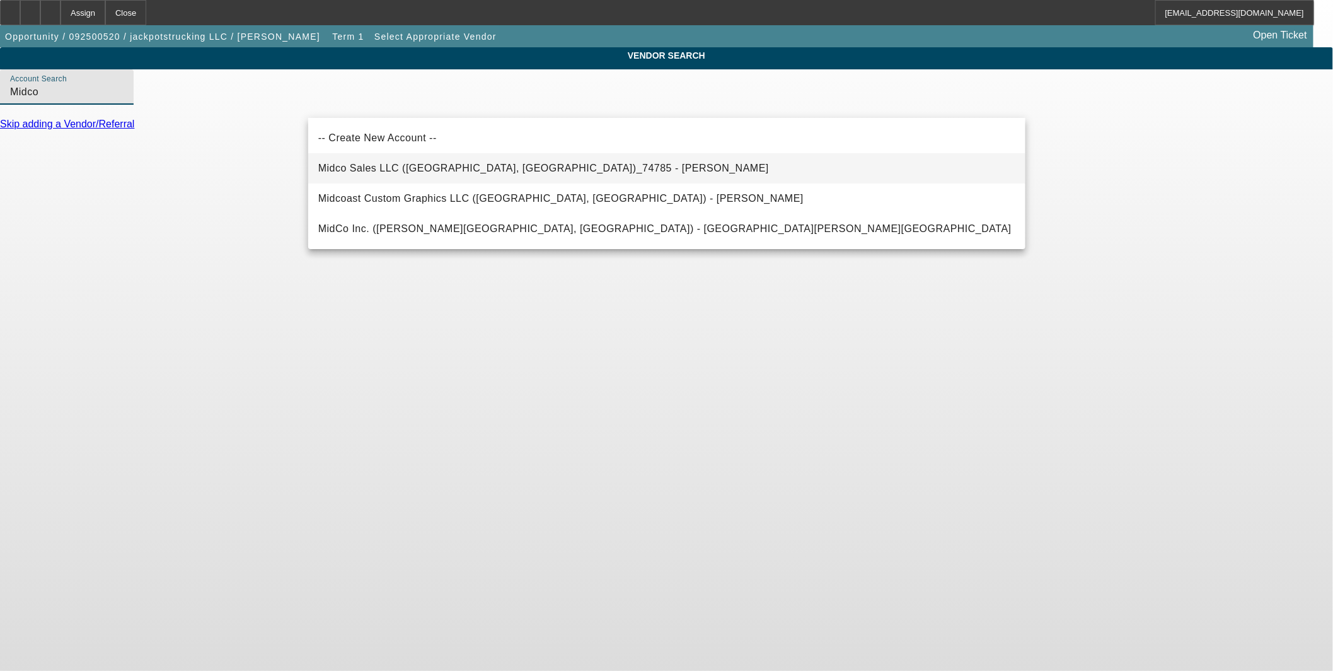
click at [411, 168] on span "Midco Sales LLC ([GEOGRAPHIC_DATA], [GEOGRAPHIC_DATA])_74785 - [PERSON_NAME]" at bounding box center [543, 168] width 451 height 11
type input "Midco Sales LLC ([GEOGRAPHIC_DATA], [GEOGRAPHIC_DATA])_74785 - [PERSON_NAME]"
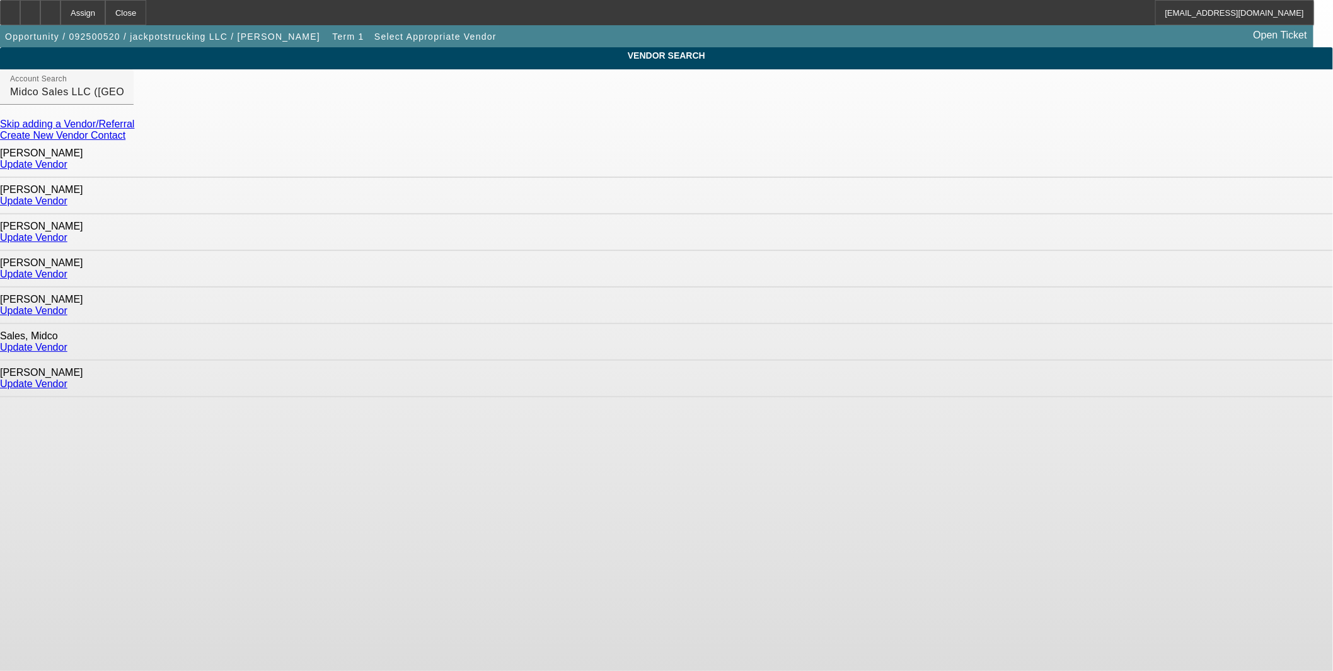
click at [67, 195] on link "Update Vendor" at bounding box center [33, 200] width 67 height 11
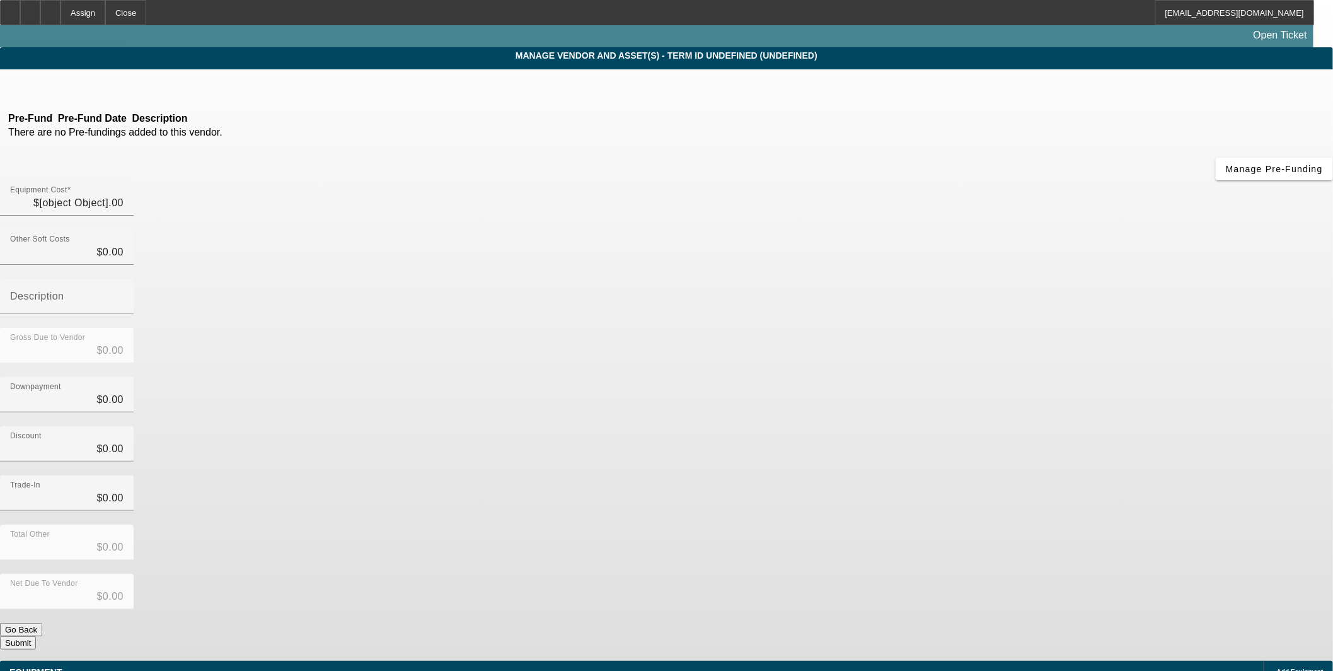
type input "$120,000.00"
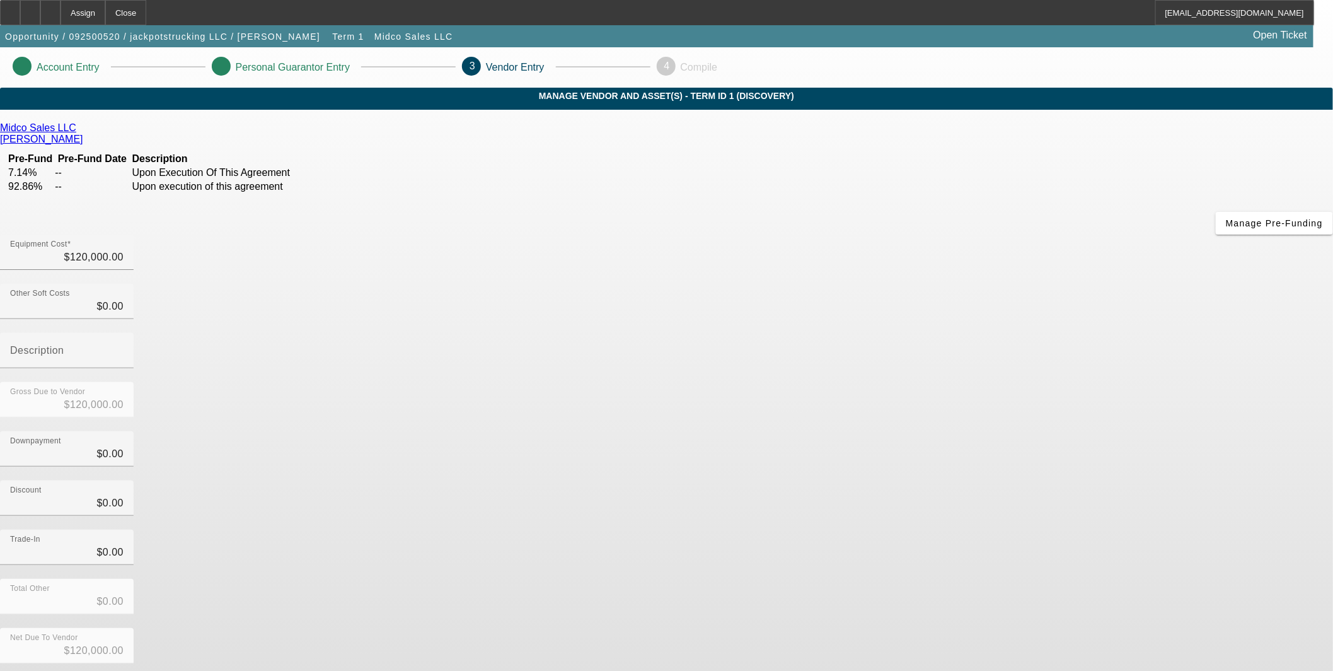
click at [36, 670] on button "Submit" at bounding box center [18, 683] width 36 height 13
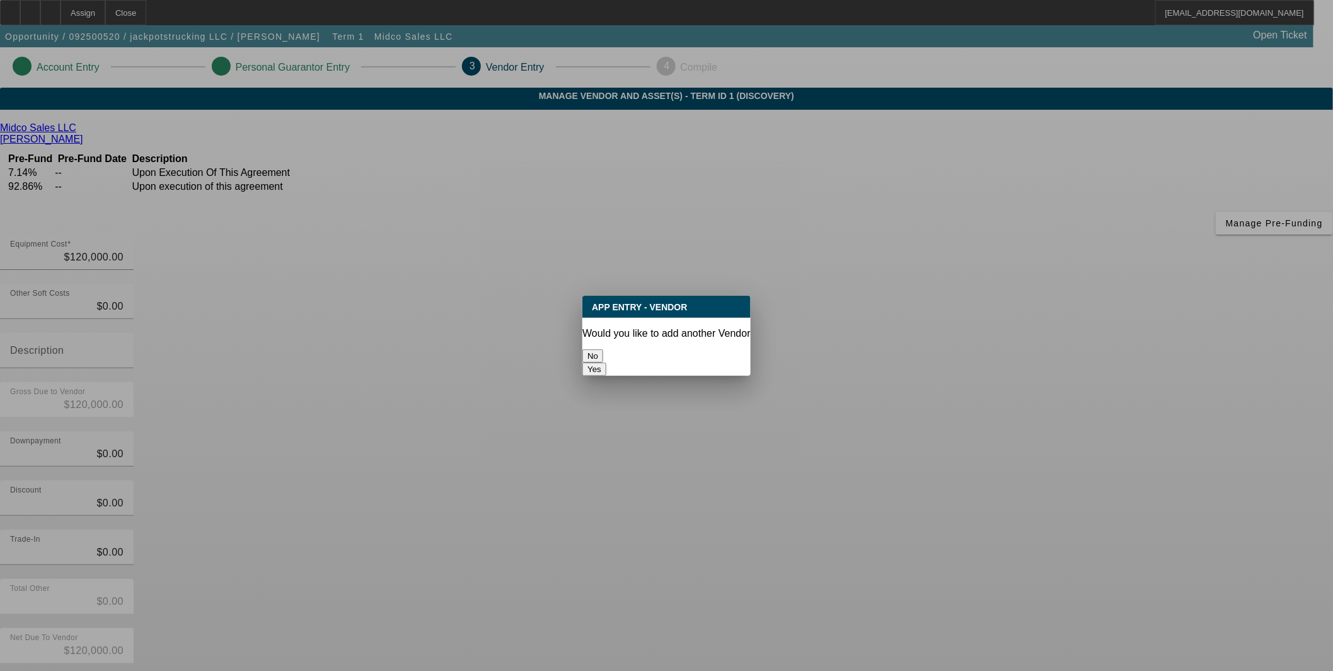
drag, startPoint x: 612, startPoint y: 354, endPoint x: 522, endPoint y: 369, distance: 90.7
click at [603, 354] on button "No" at bounding box center [593, 355] width 21 height 13
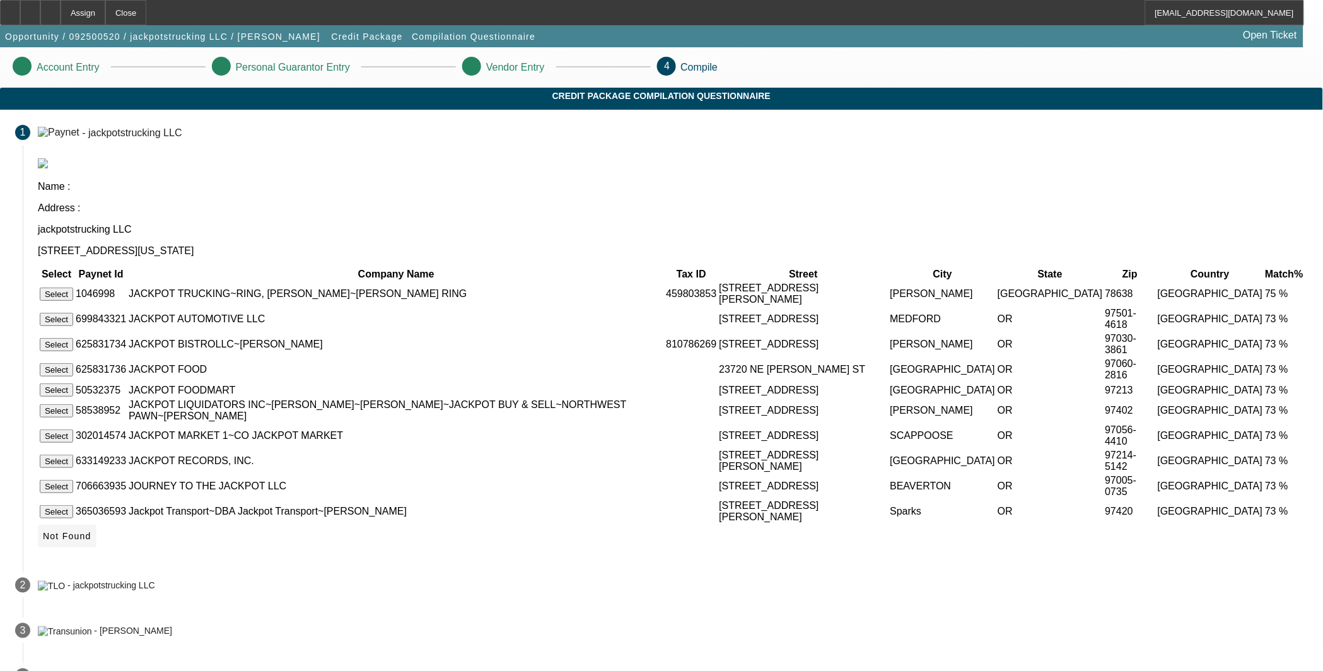
click at [91, 531] on span "Not Found" at bounding box center [67, 536] width 49 height 10
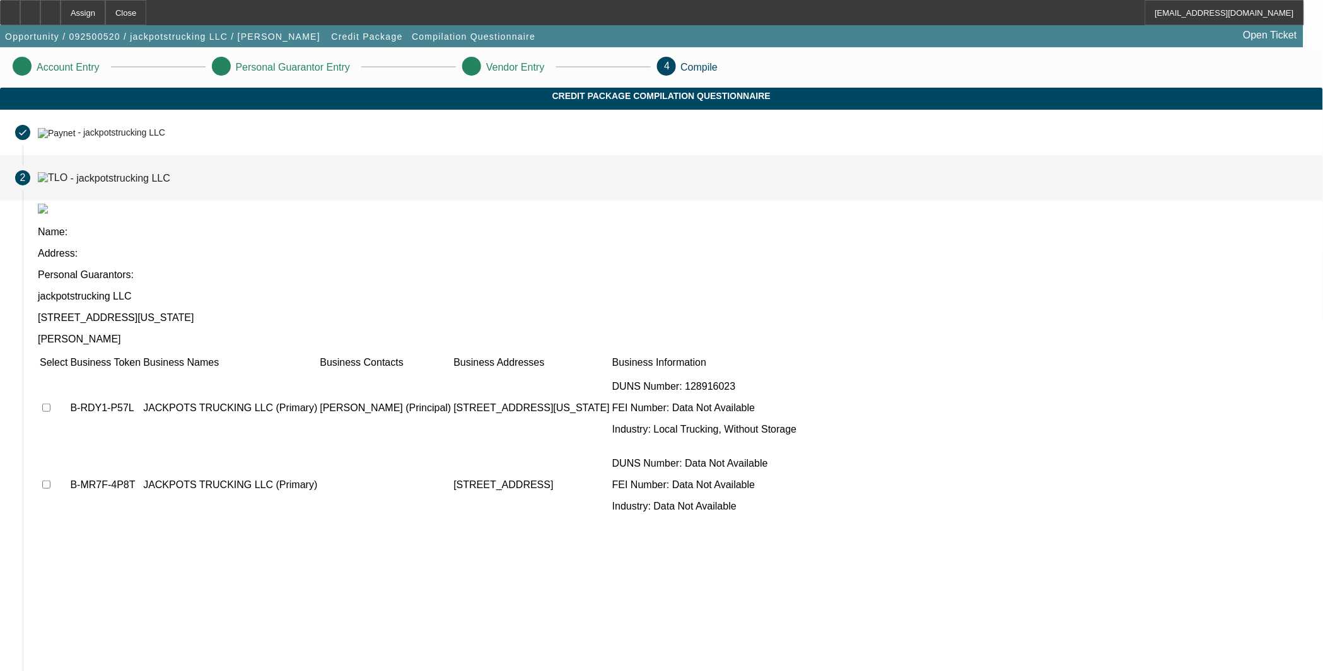
click at [50, 404] on input "checkbox" at bounding box center [46, 408] width 8 height 8
checkbox input "true"
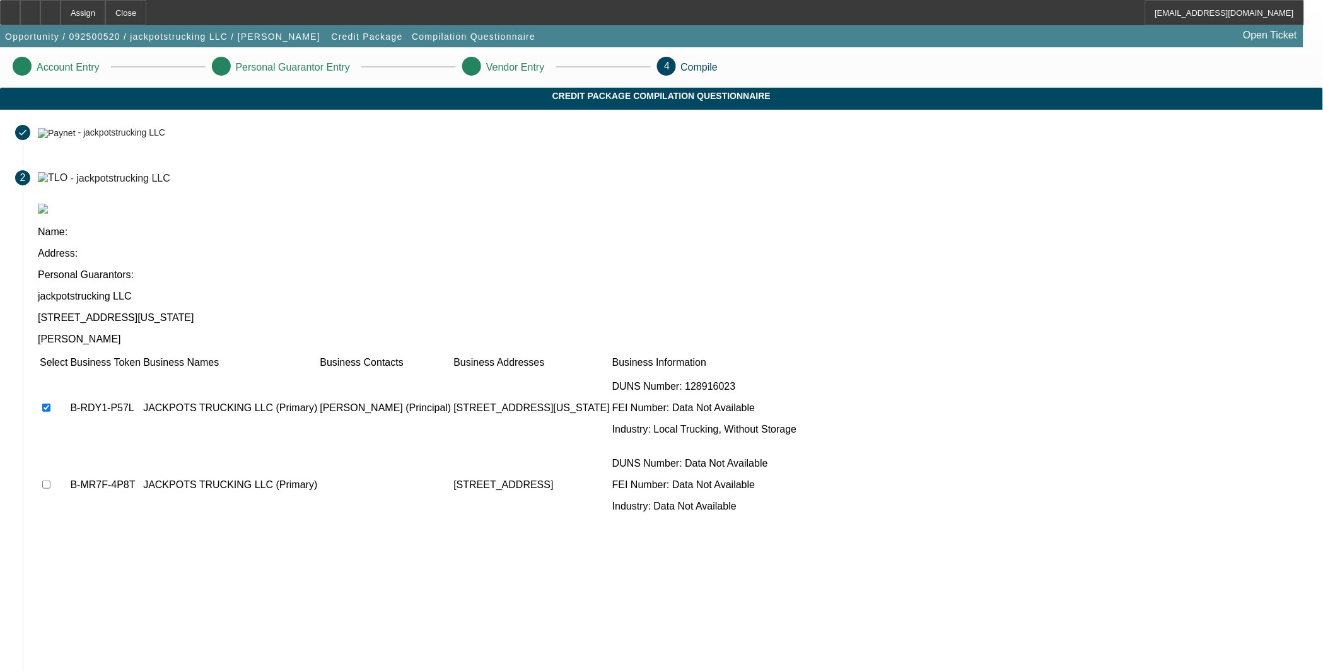
click at [50, 480] on input "checkbox" at bounding box center [46, 484] width 8 height 8
checkbox input "true"
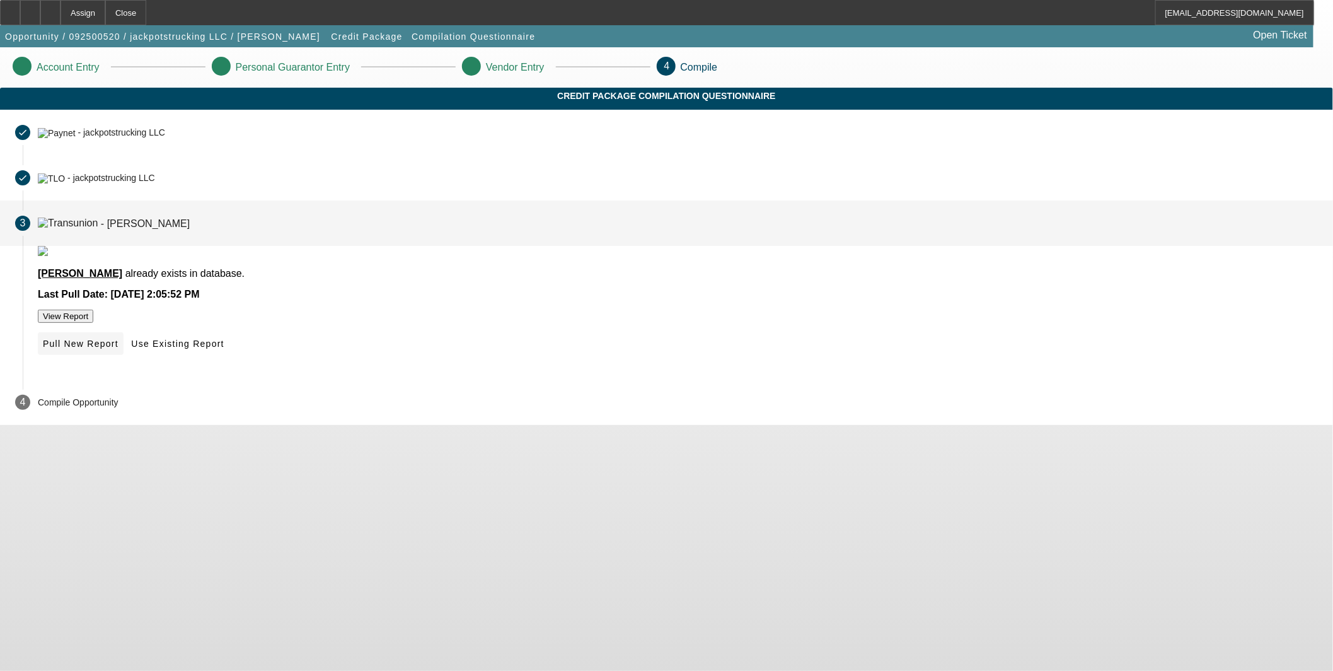
click at [124, 359] on span at bounding box center [81, 343] width 86 height 30
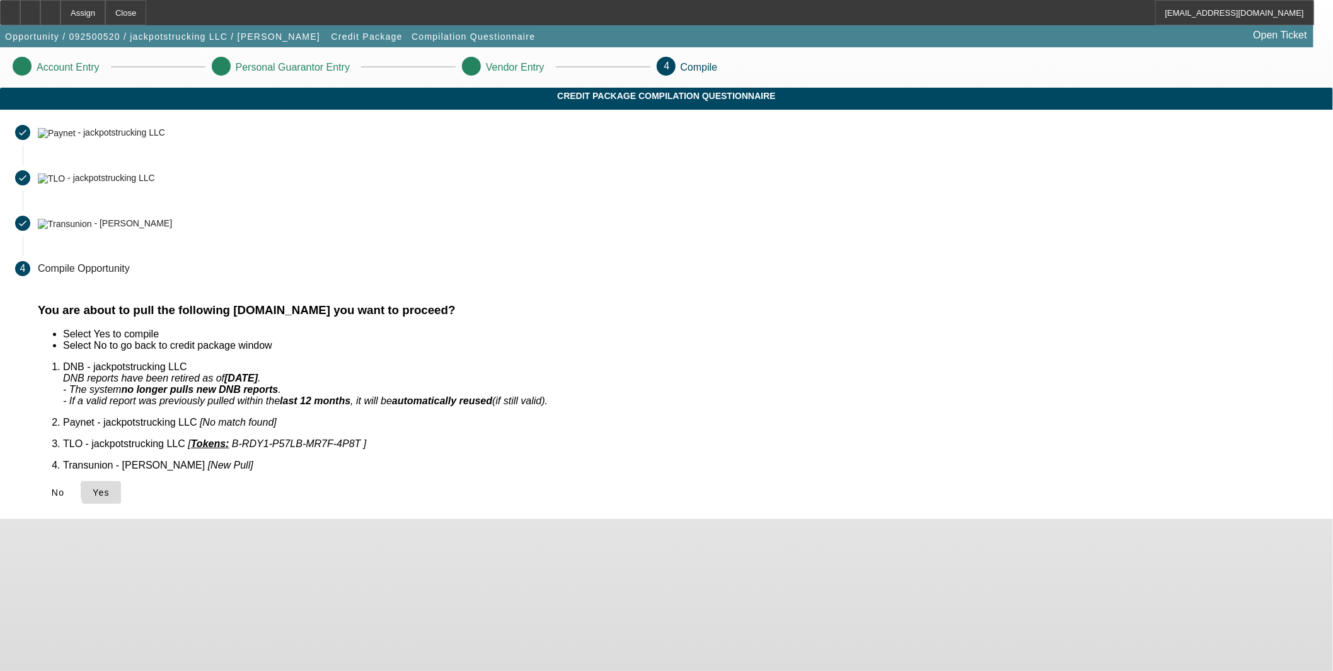
click at [110, 487] on span "Yes" at bounding box center [101, 492] width 17 height 10
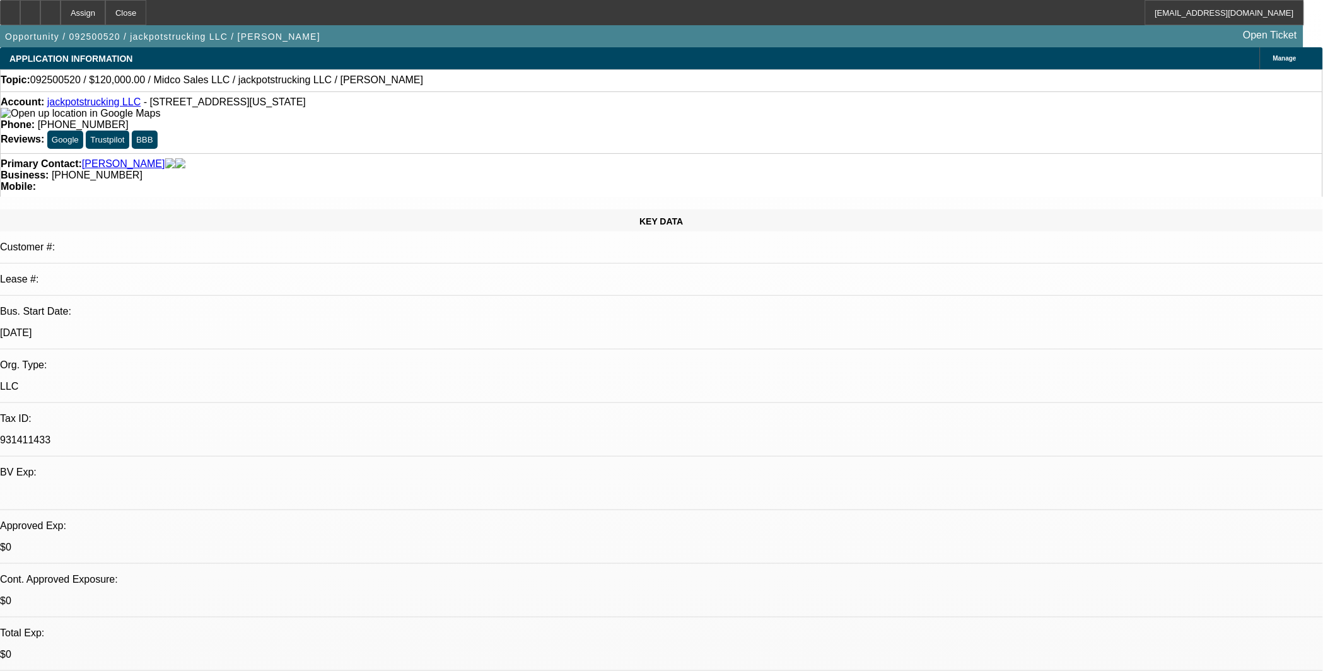
select select "0"
select select "2"
select select "0.1"
select select "1"
select select "2"
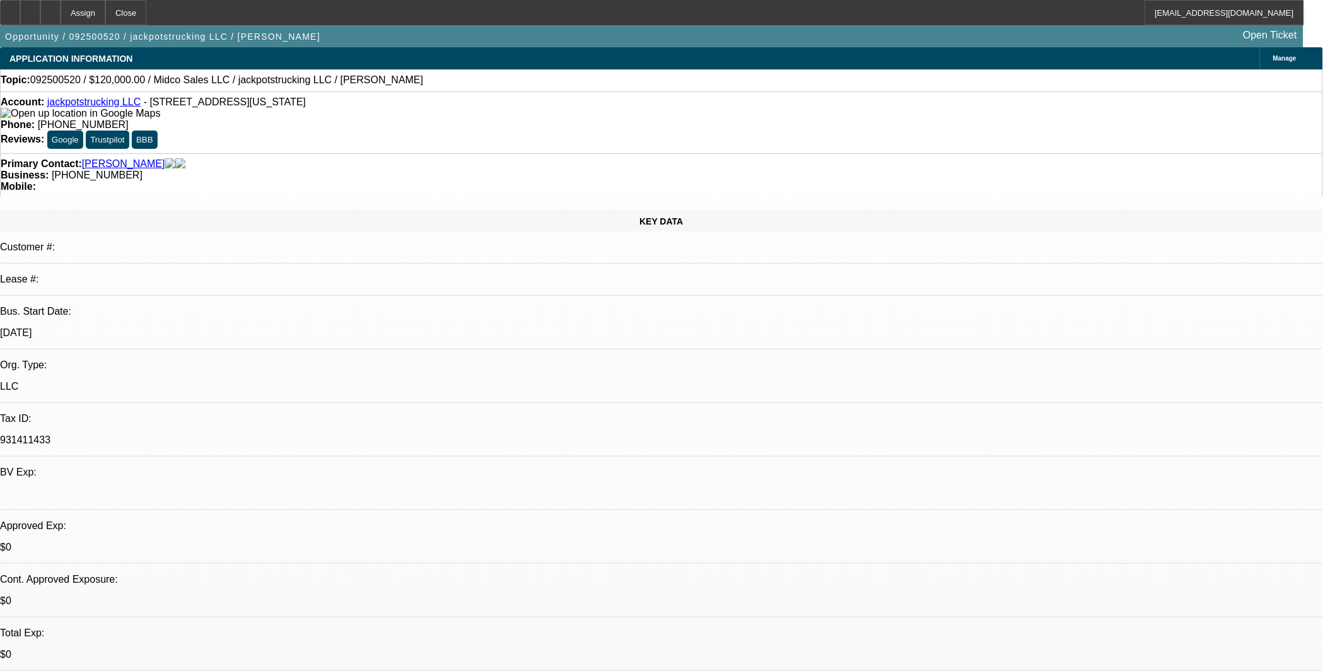
select select "4"
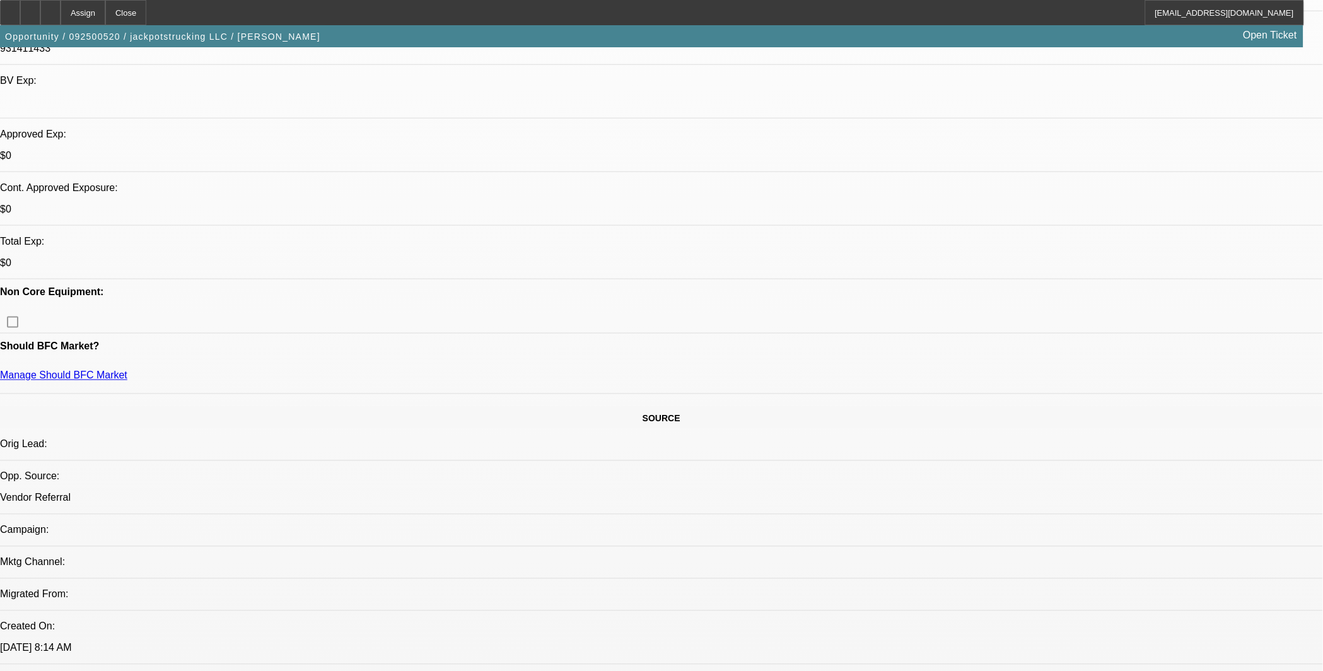
scroll to position [630, 0]
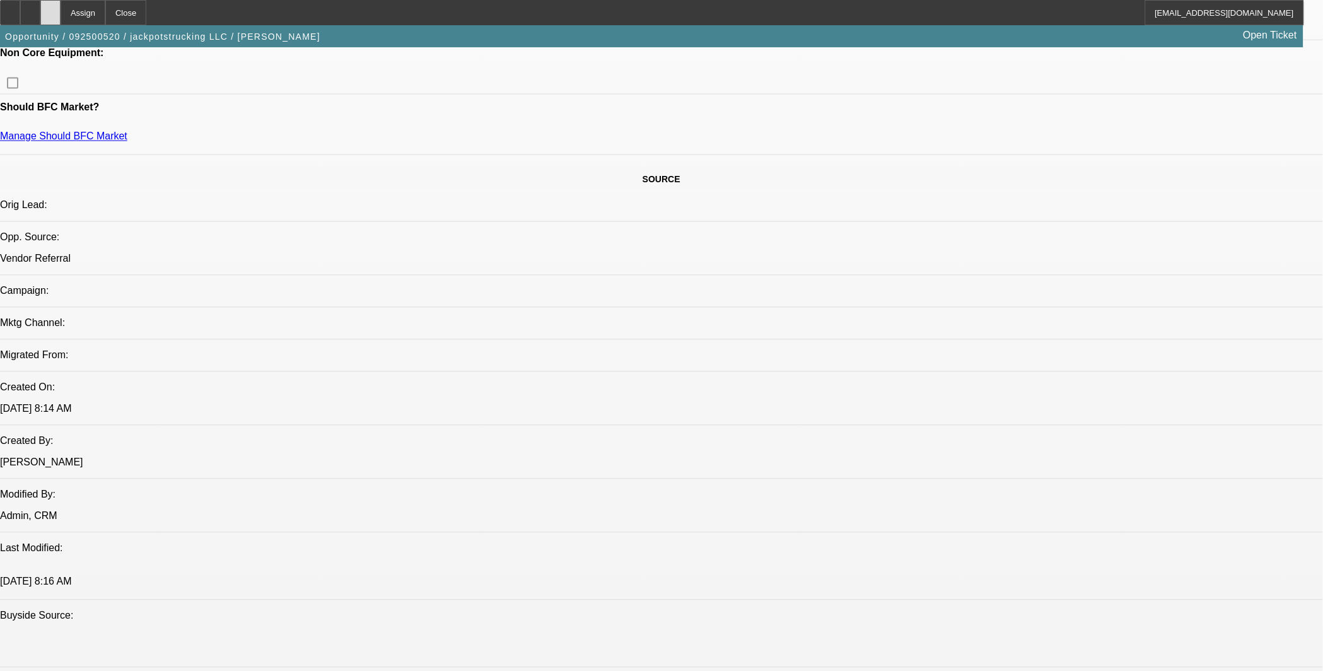
click at [61, 9] on div at bounding box center [50, 12] width 20 height 25
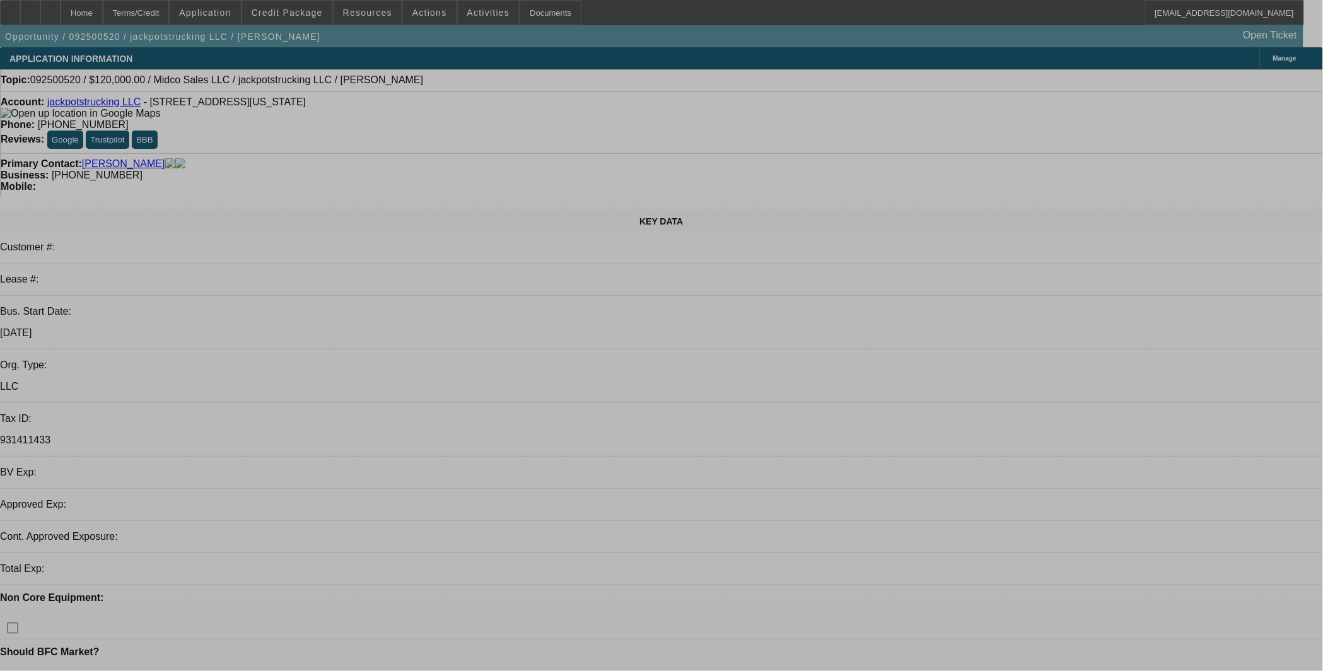
select select "0"
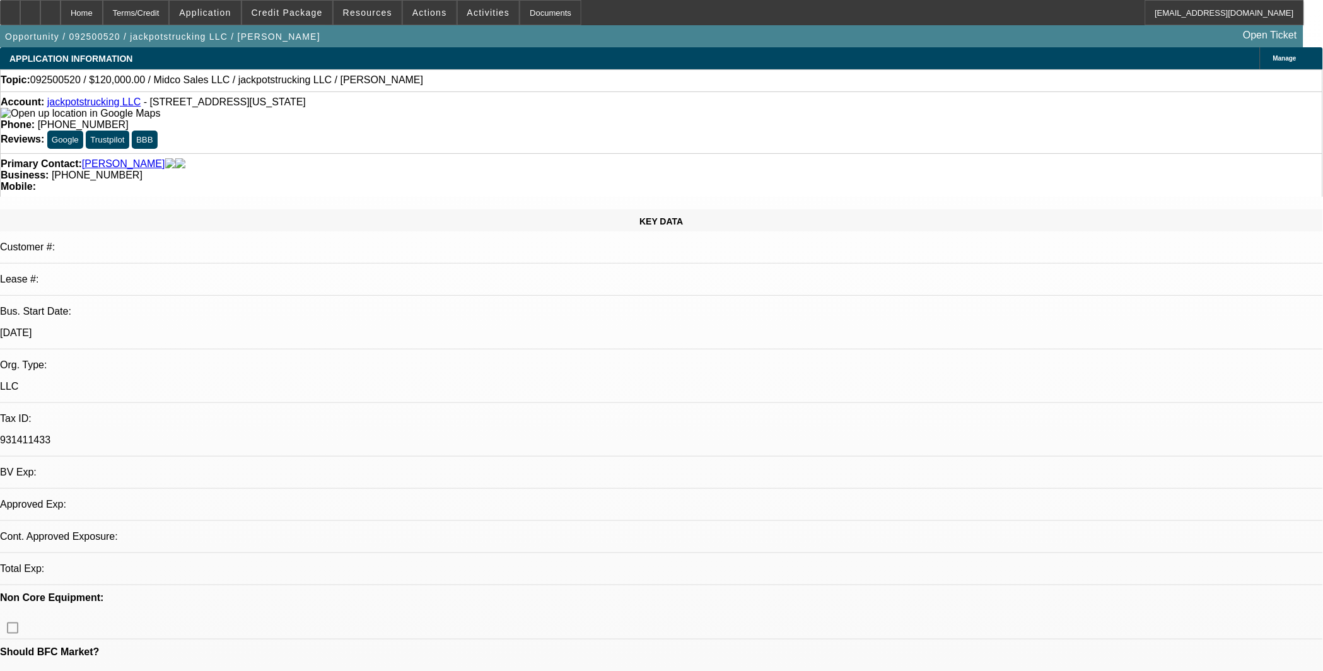
select select "2"
select select "0.1"
select select "4"
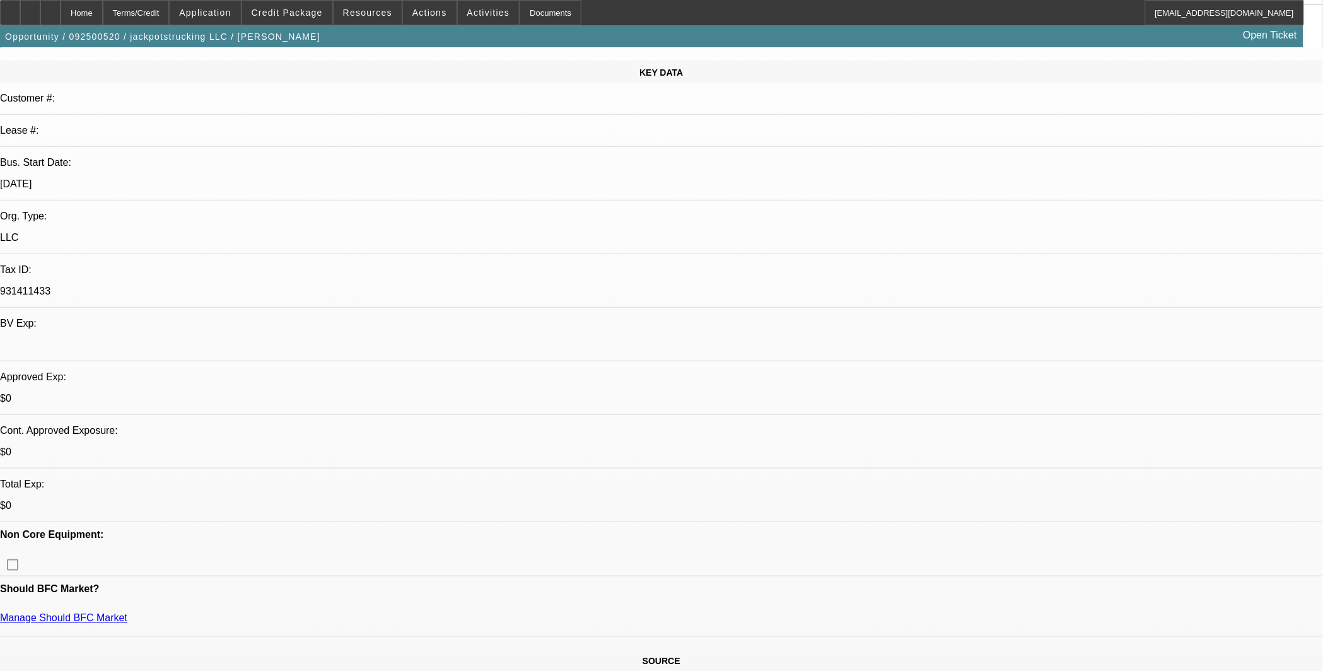
scroll to position [280, 0]
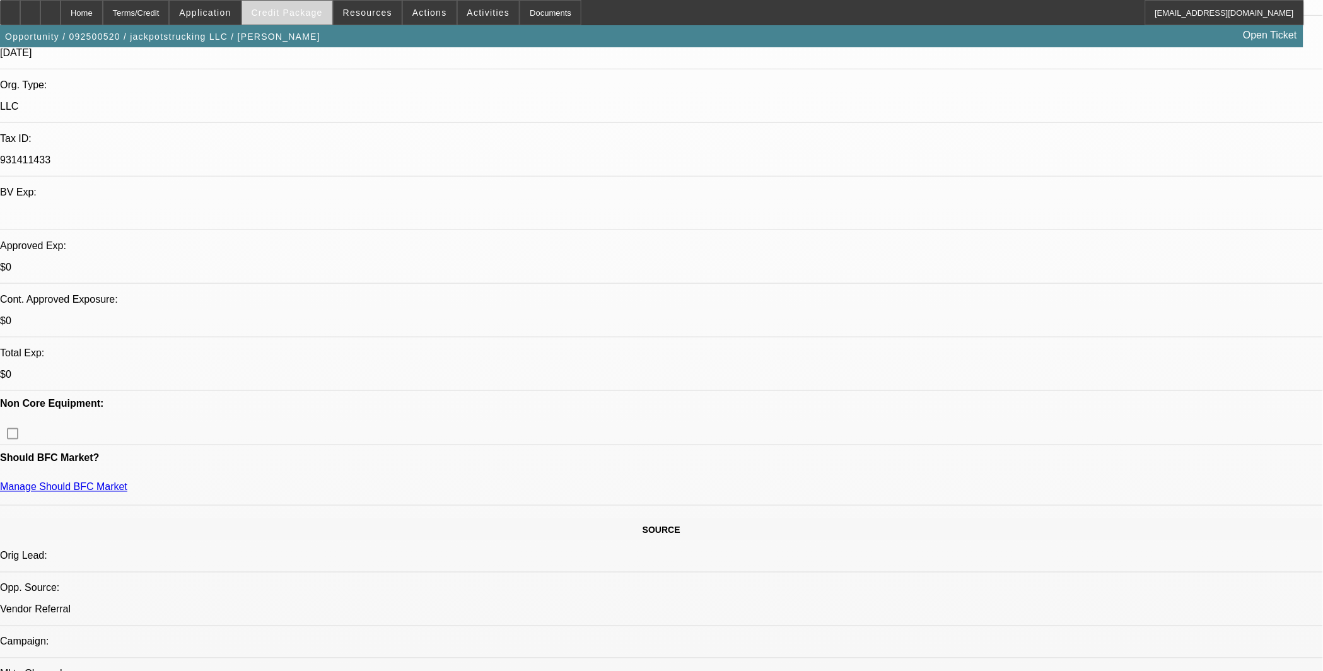
click at [276, 16] on span "Credit Package" at bounding box center [287, 13] width 71 height 10
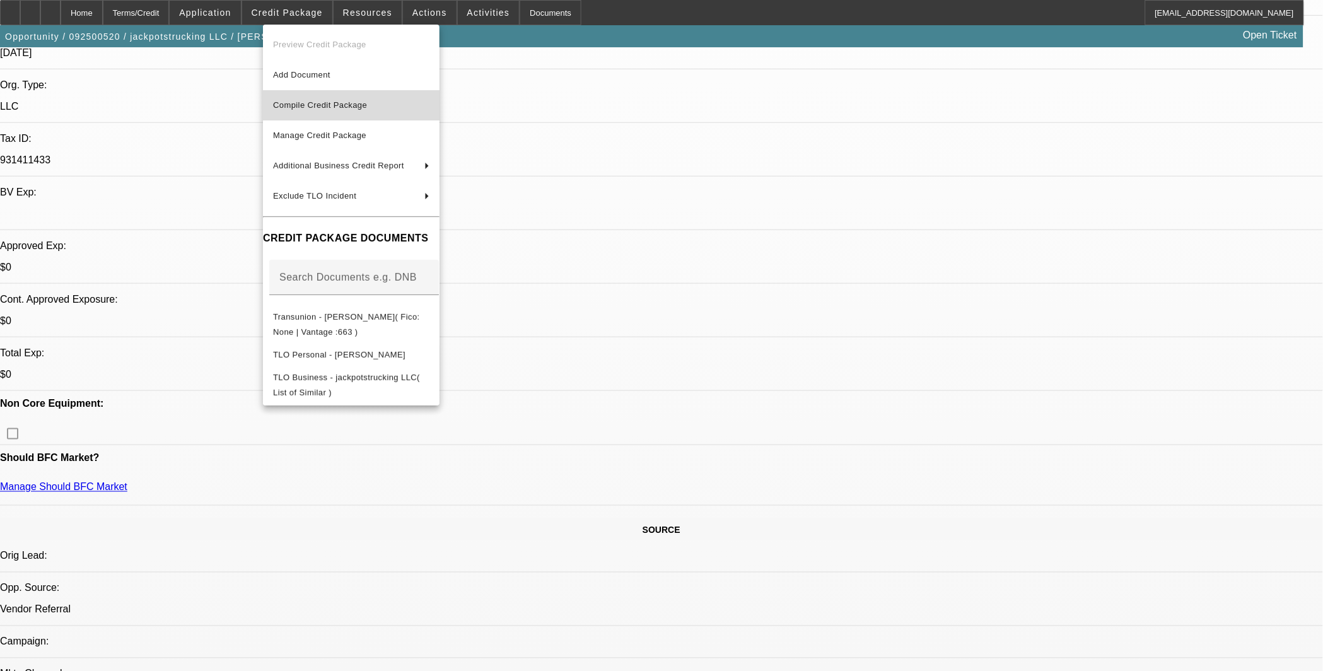
click at [289, 101] on span "Compile Credit Package" at bounding box center [320, 104] width 94 height 9
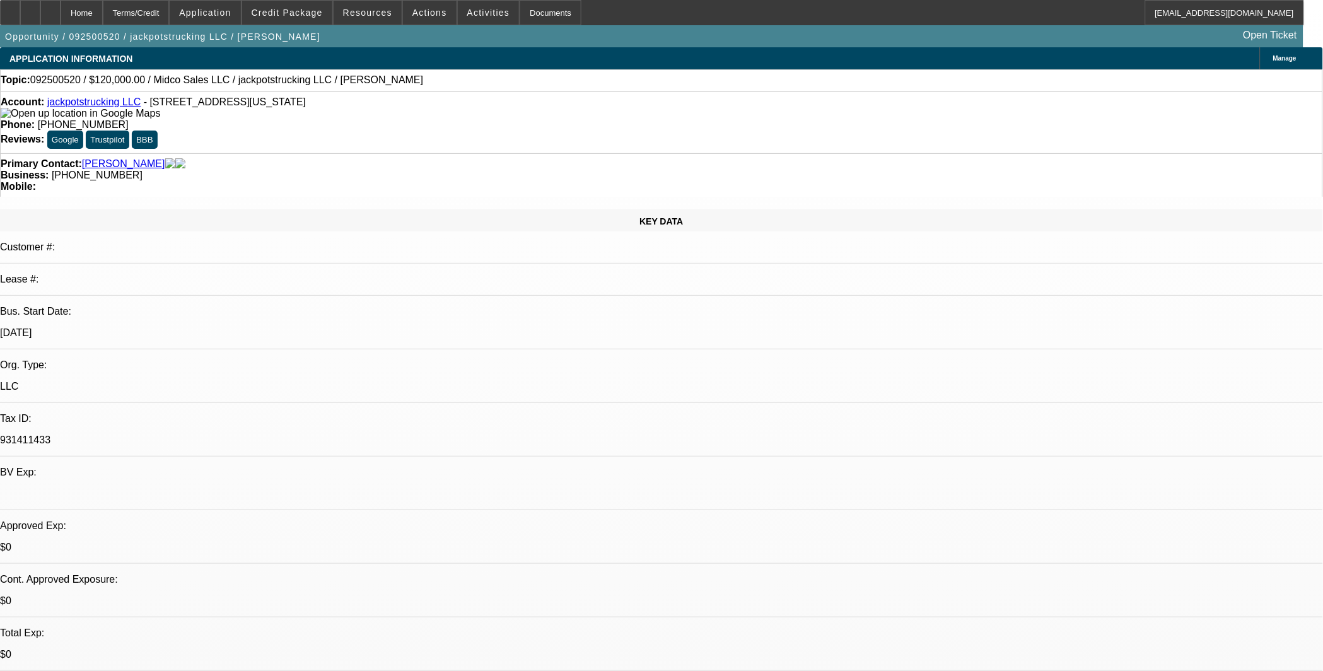
select select "0"
select select "2"
select select "0.1"
select select "4"
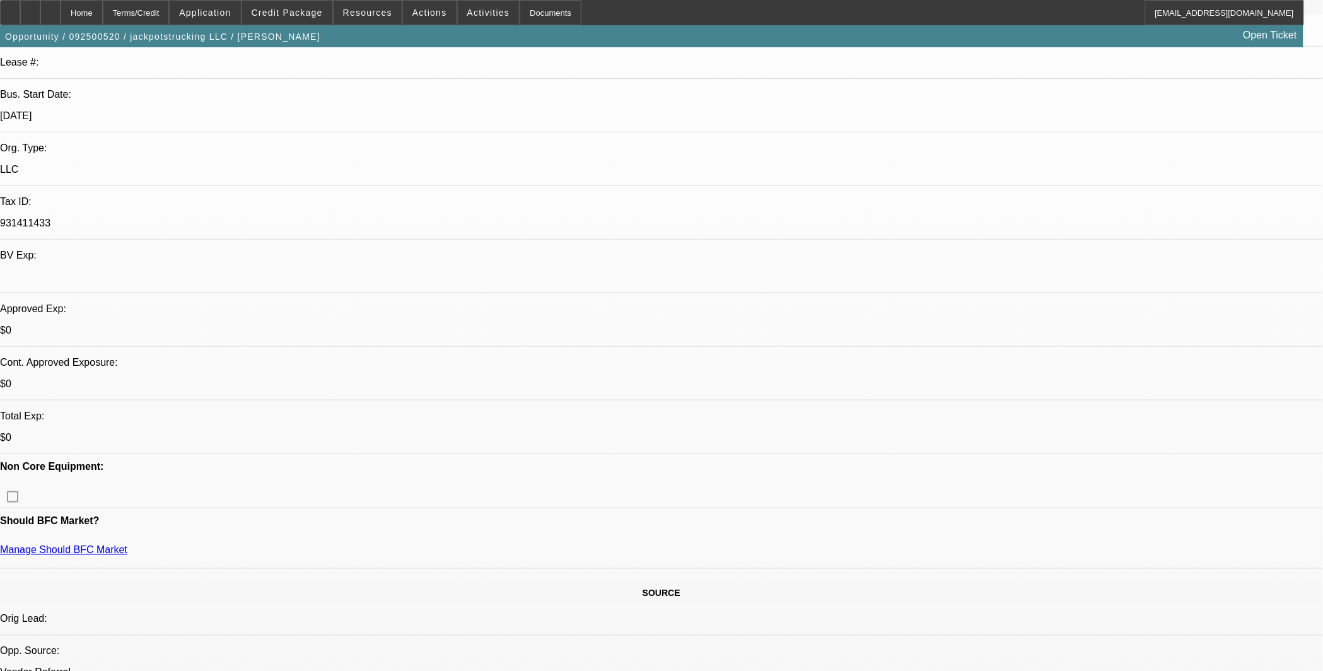
scroll to position [350, 0]
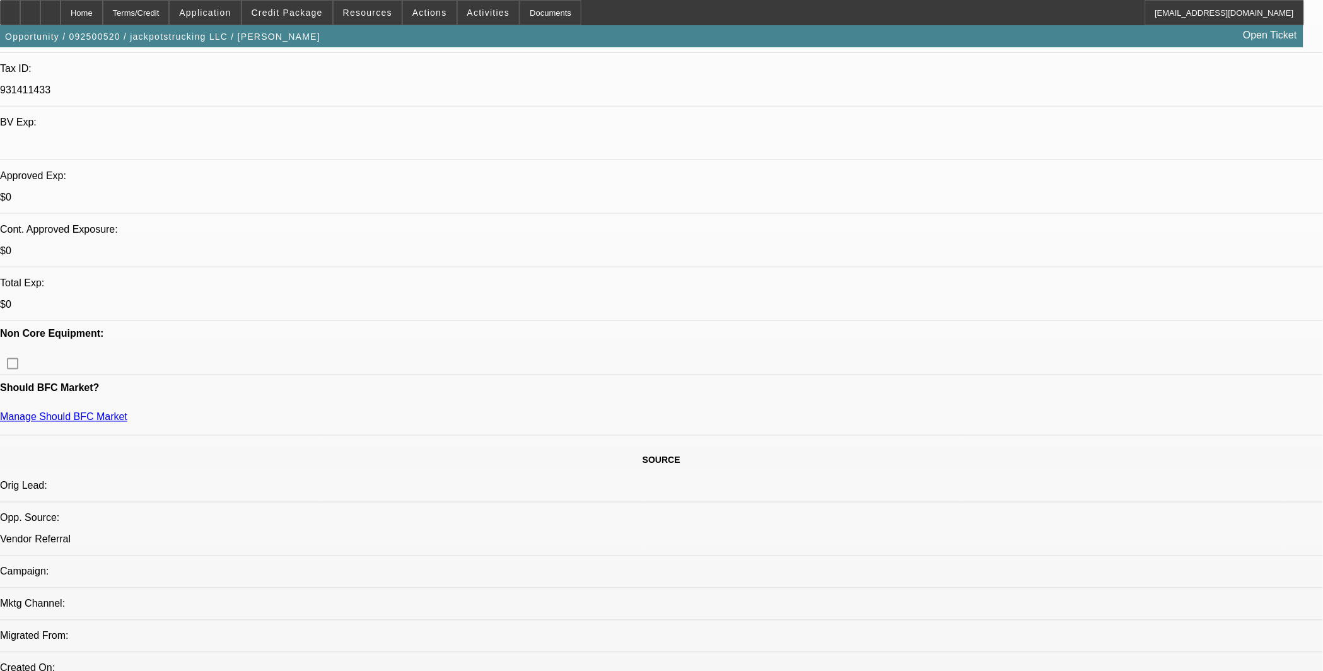
click at [303, 23] on span at bounding box center [287, 12] width 90 height 30
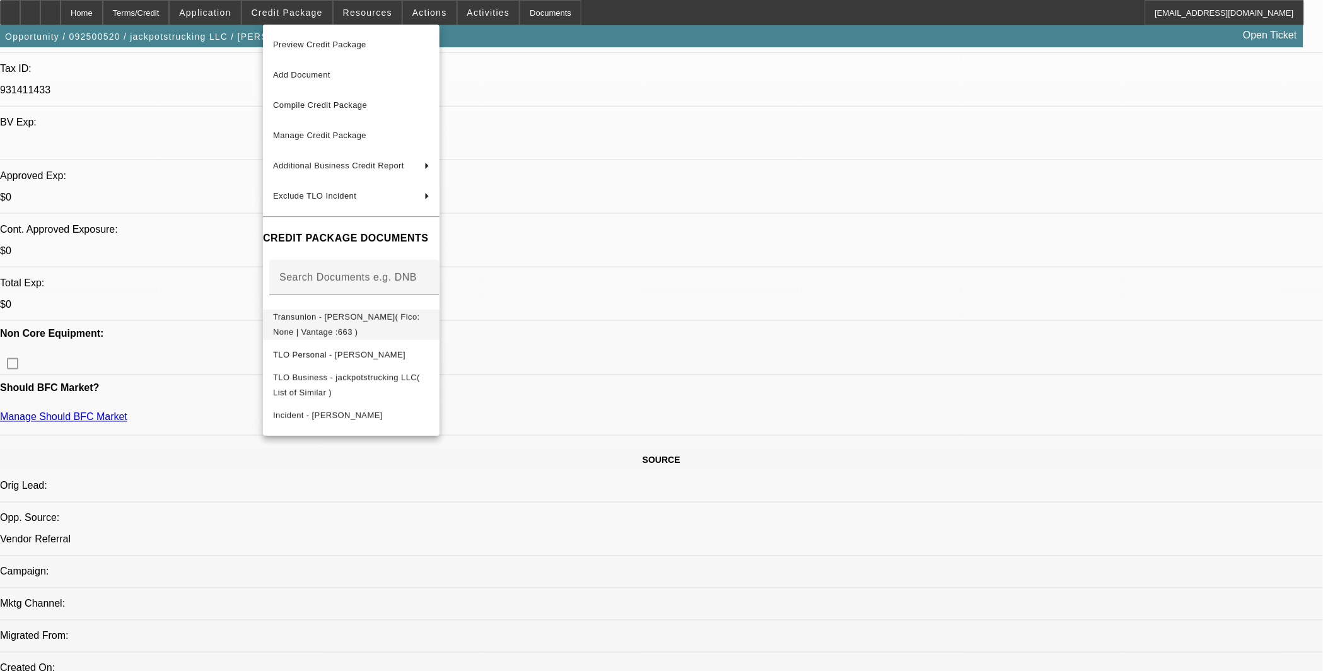
click at [439, 309] on button "Transunion - Lessley, Michael( Fico: None | Vantage :663 )" at bounding box center [351, 324] width 177 height 30
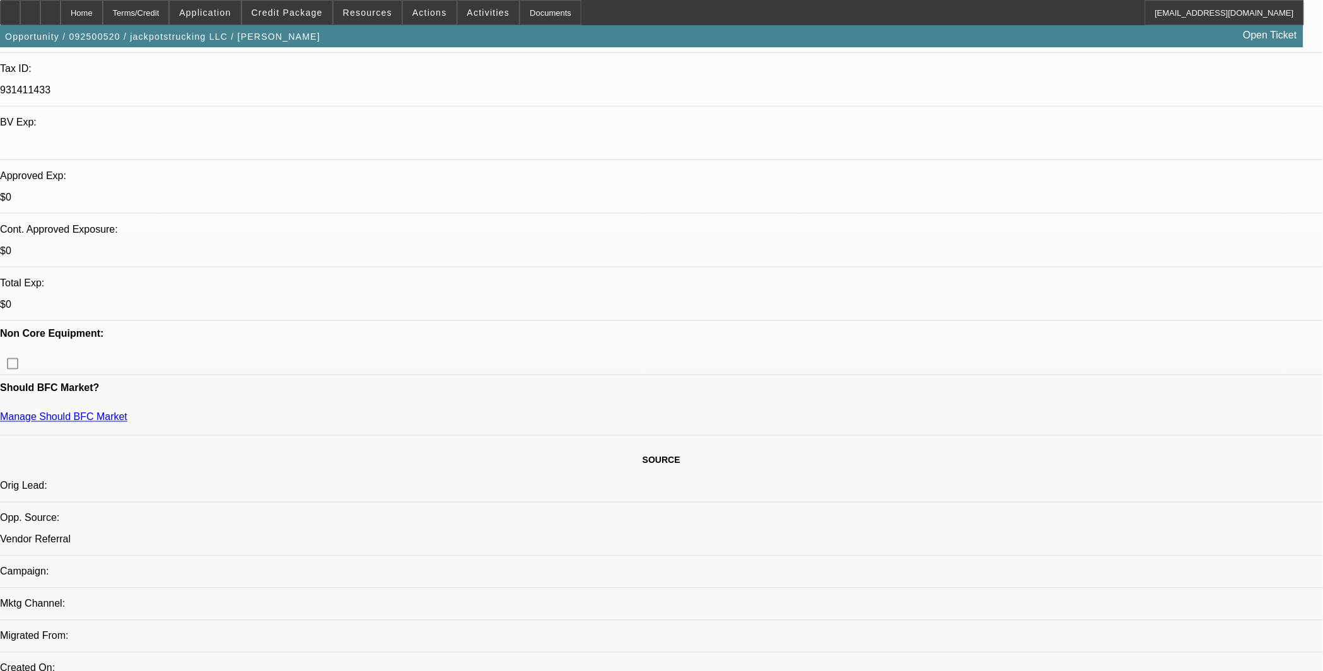
scroll to position [70, 0]
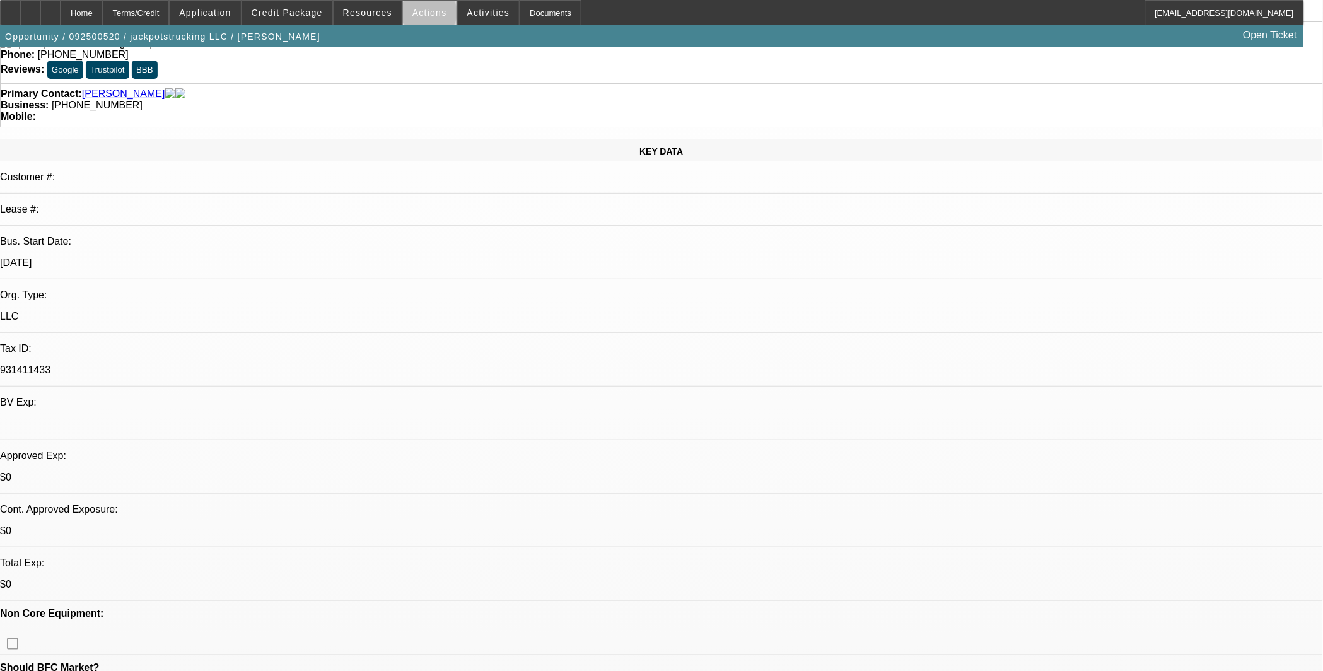
drag, startPoint x: 424, startPoint y: 16, endPoint x: 417, endPoint y: 20, distance: 8.2
click at [421, 17] on button "Actions" at bounding box center [430, 13] width 54 height 24
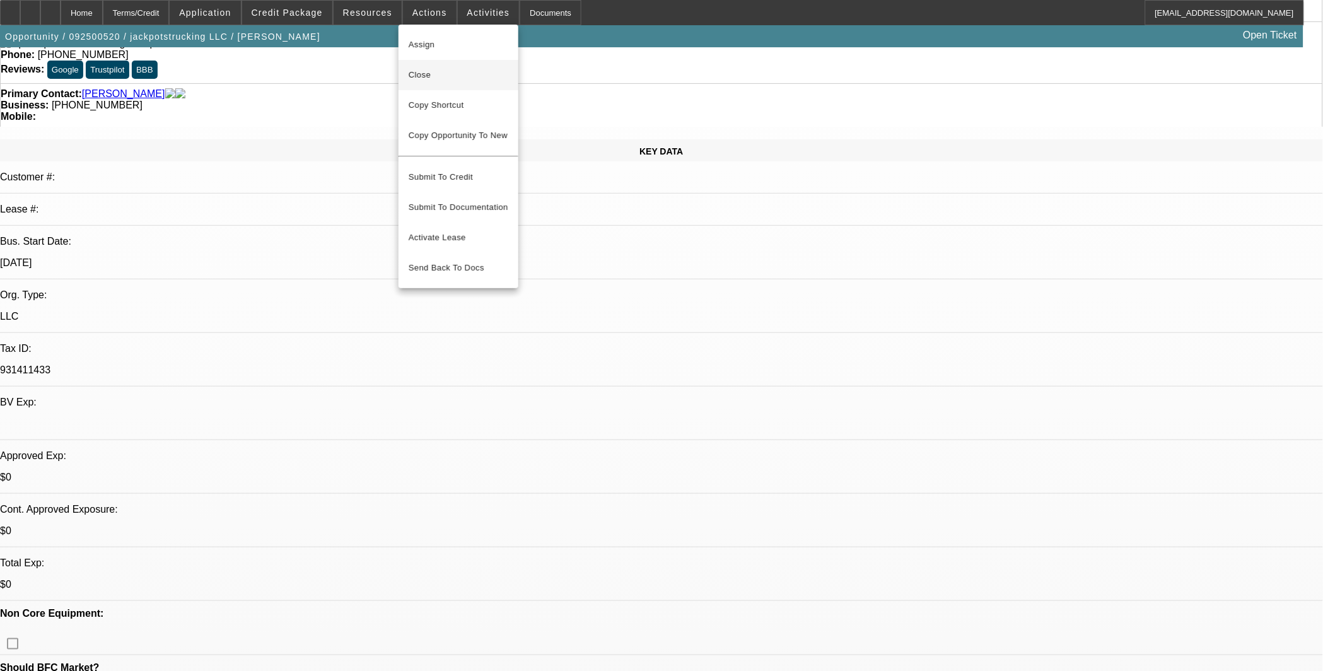
click at [413, 74] on span "Close" at bounding box center [459, 74] width 100 height 15
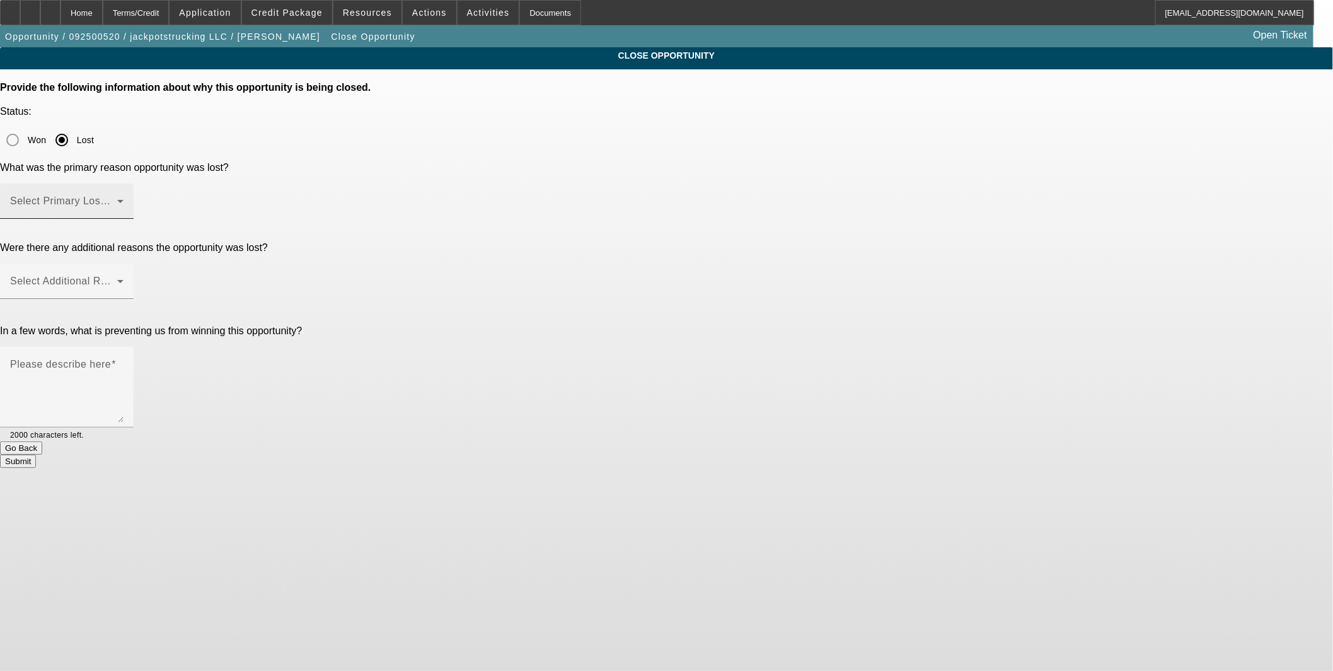
click at [117, 199] on span at bounding box center [63, 206] width 107 height 15
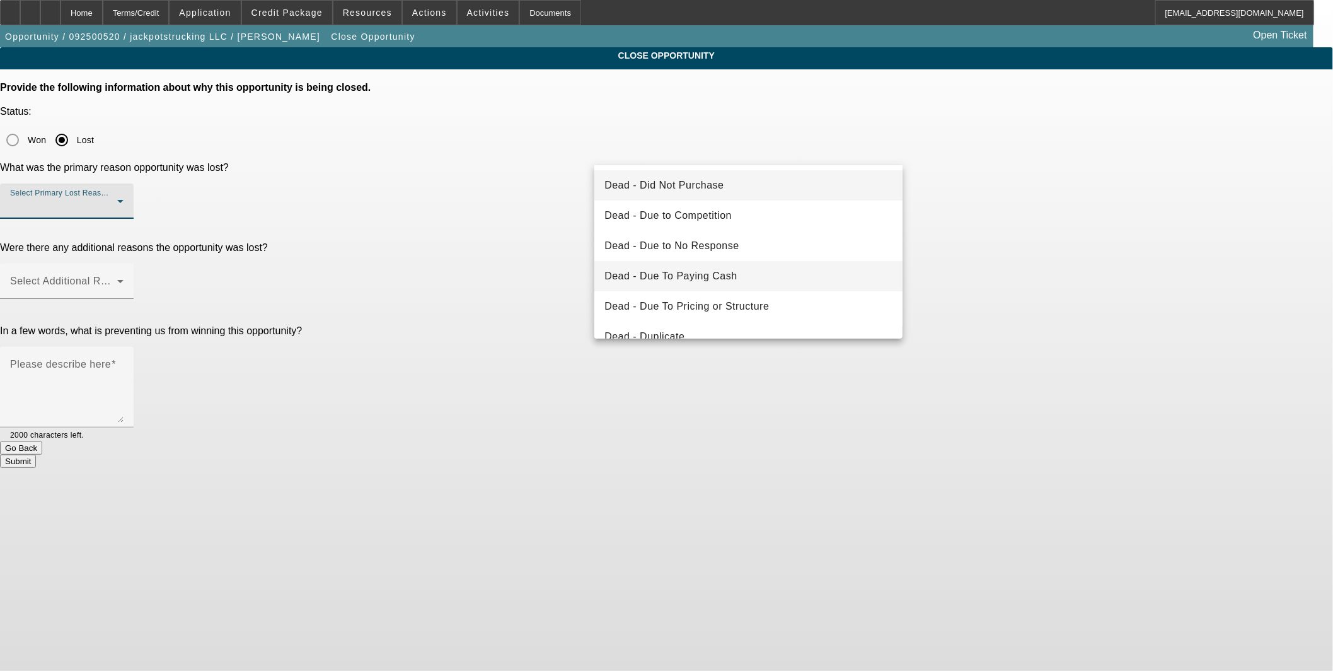
scroll to position [140, 0]
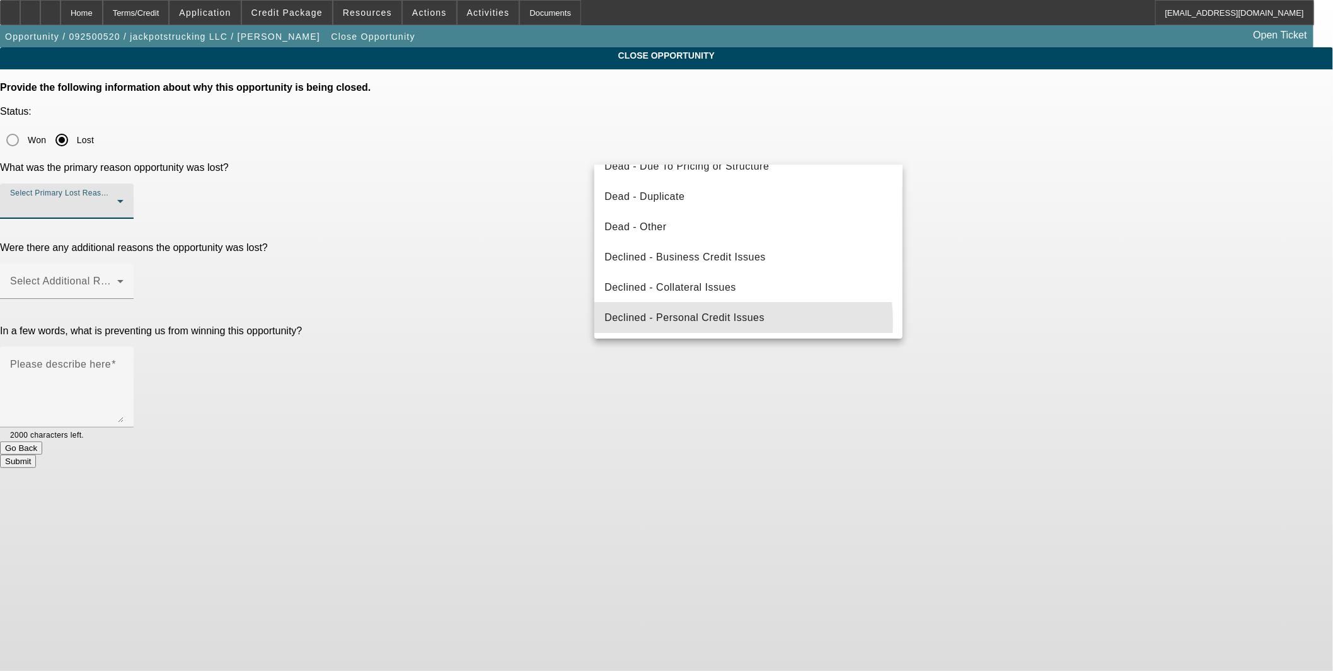
drag, startPoint x: 710, startPoint y: 322, endPoint x: 468, endPoint y: 296, distance: 242.8
click at [708, 325] on mat-option "Declined - Personal Credit Issues" at bounding box center [749, 318] width 308 height 30
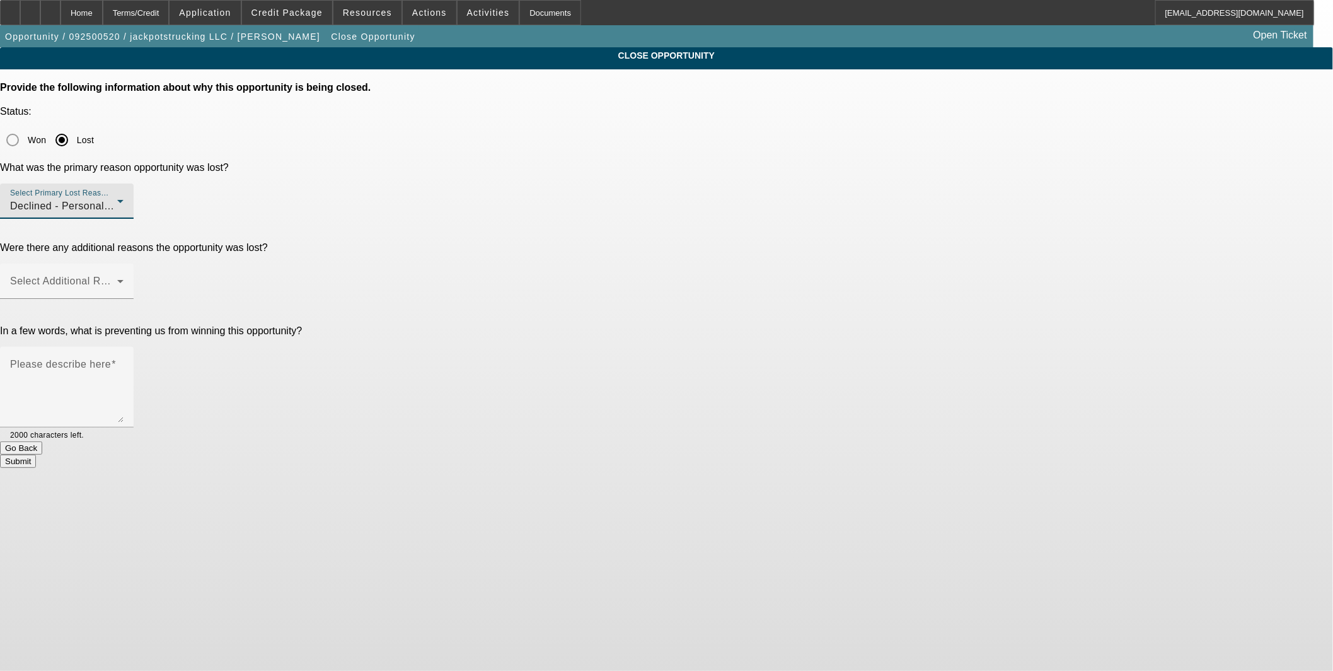
click at [455, 325] on div "In a few words, what is preventing us from winning this opportunity? Please des…" at bounding box center [666, 383] width 1333 height 116
click at [689, 178] on form "Provide the following information about why this opportunity is being closed. S…" at bounding box center [666, 275] width 1333 height 386
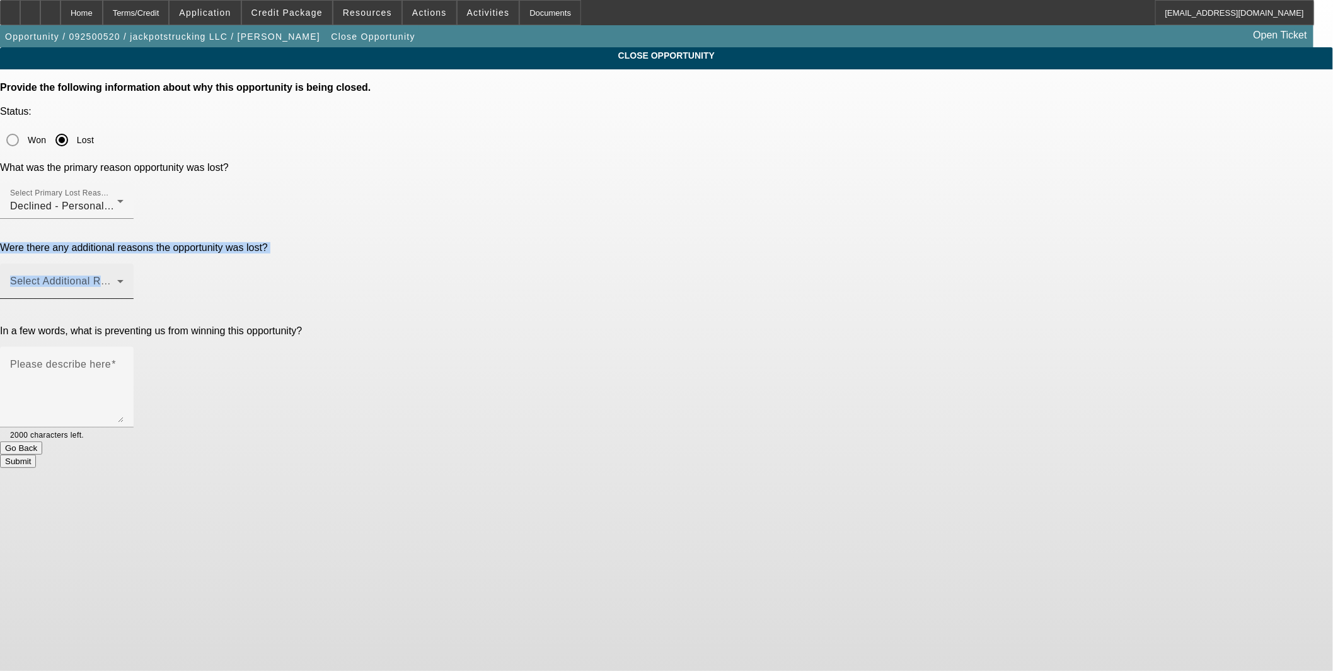
click at [117, 279] on span at bounding box center [63, 286] width 107 height 15
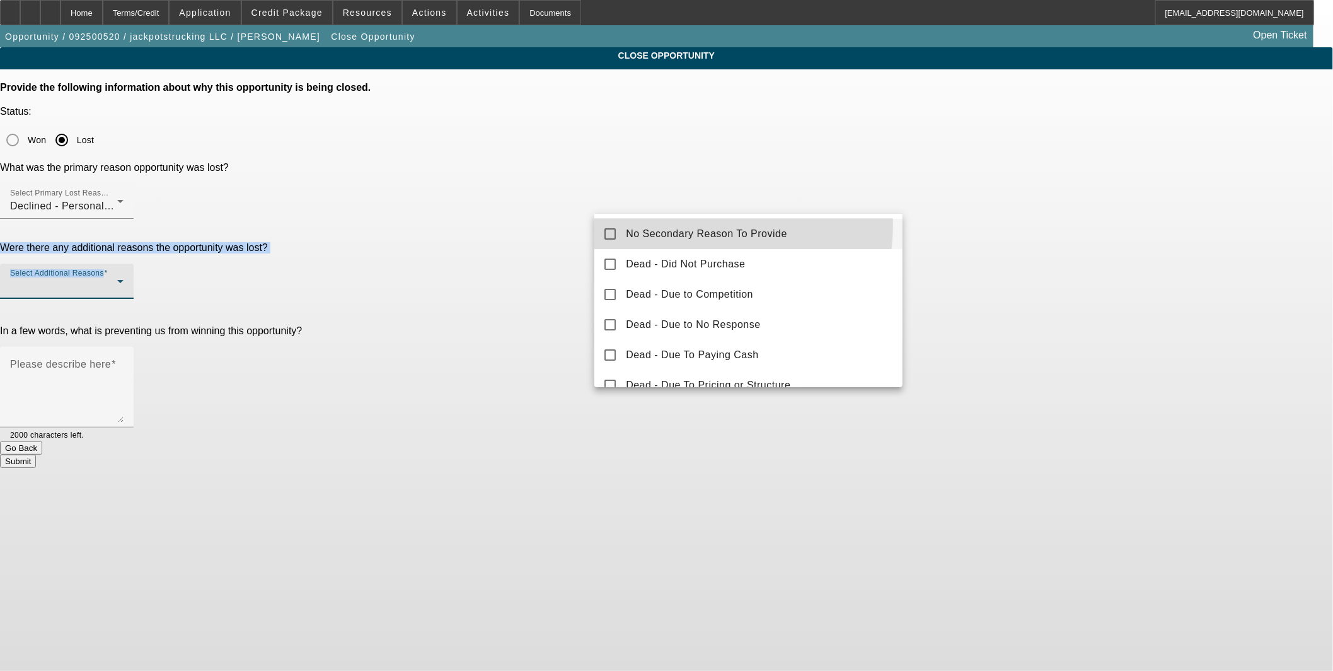
click at [665, 224] on mat-option "No Secondary Reason To Provide" at bounding box center [749, 234] width 308 height 30
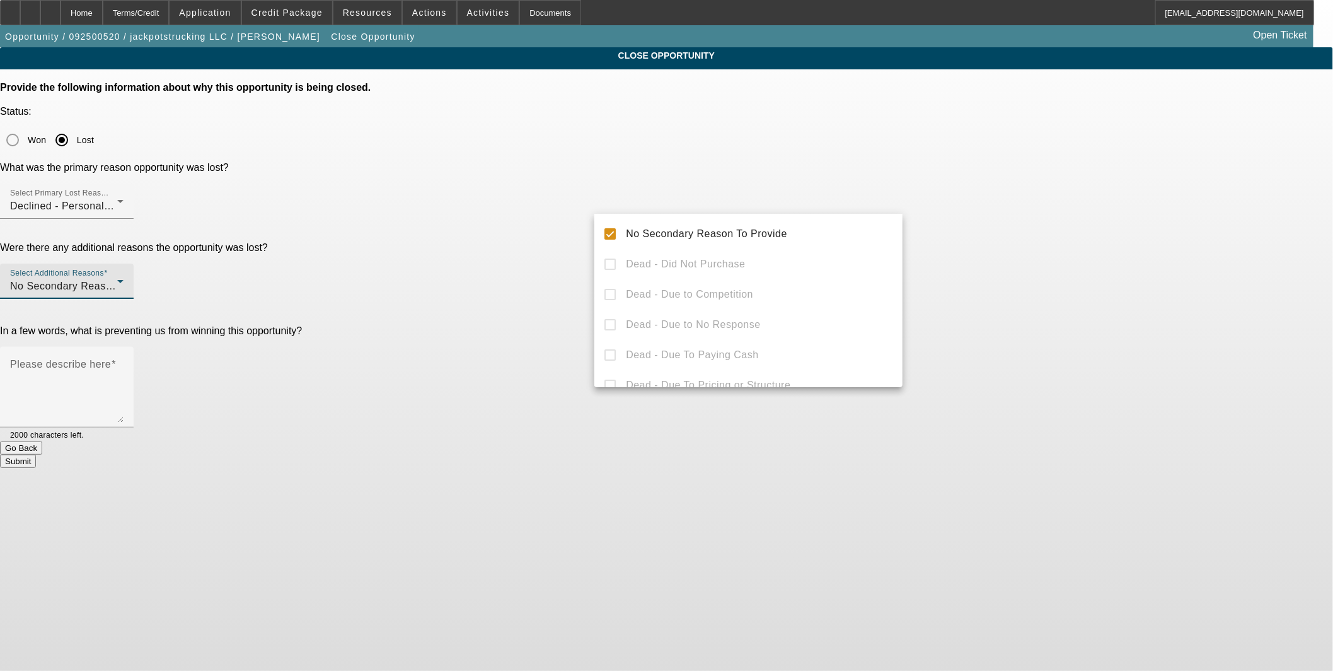
click at [563, 263] on div at bounding box center [666, 335] width 1333 height 671
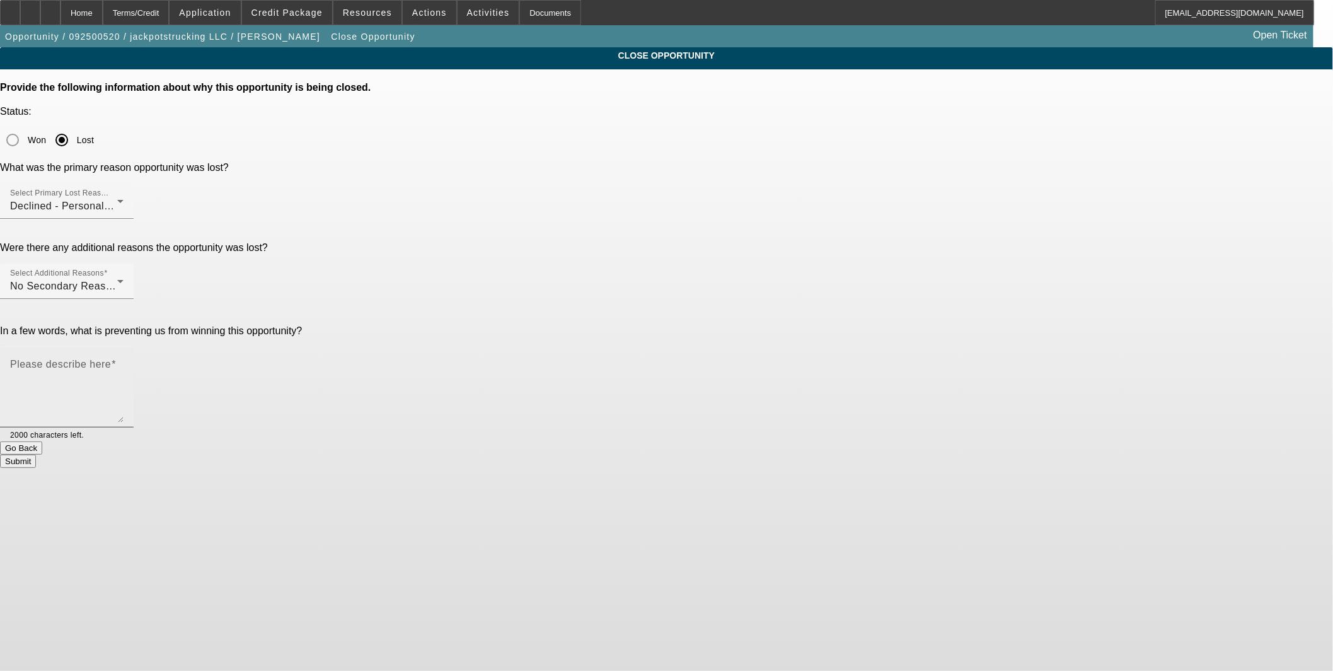
click at [124, 362] on textarea "Please describe here" at bounding box center [66, 392] width 113 height 61
type textarea "Terrible credit OTR"
click at [36, 455] on button "Submit" at bounding box center [18, 461] width 36 height 13
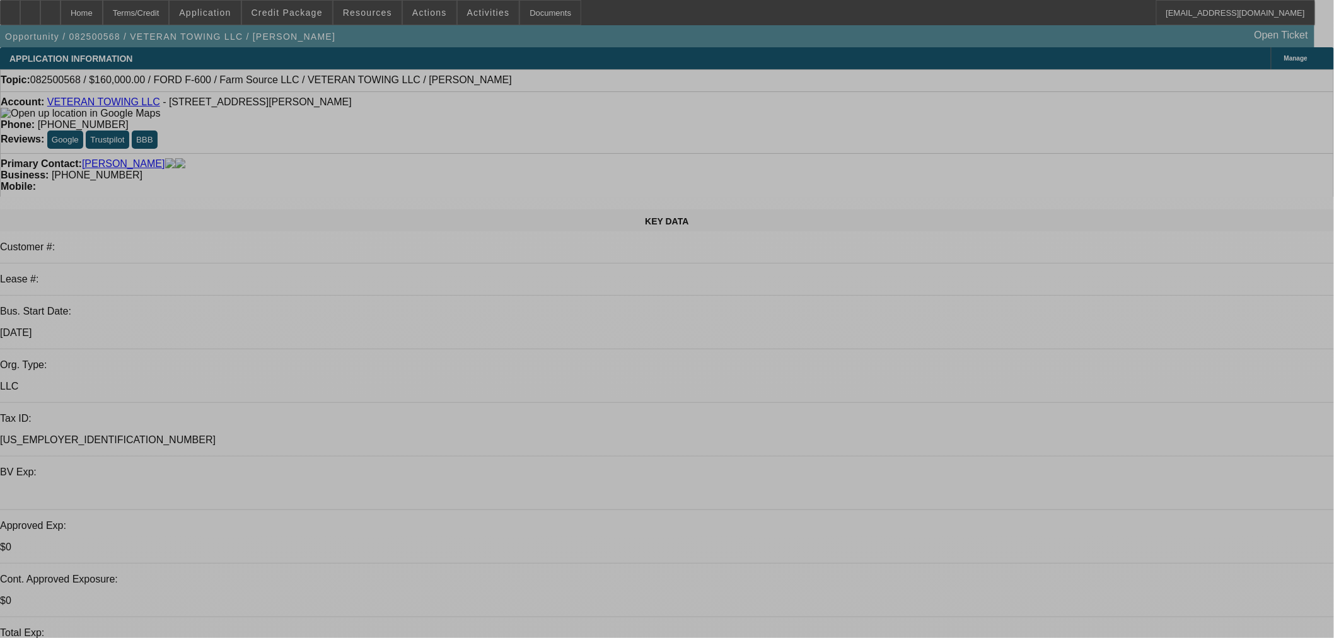
select select "0"
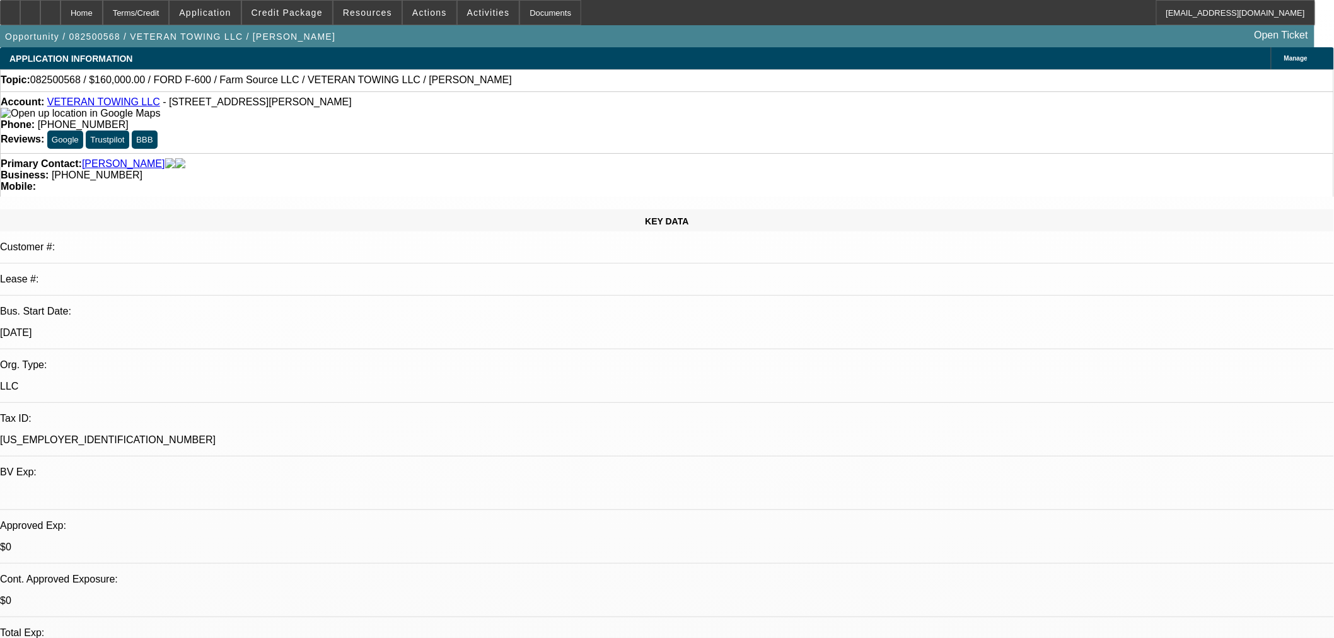
select select "0"
select select "6"
select select "0"
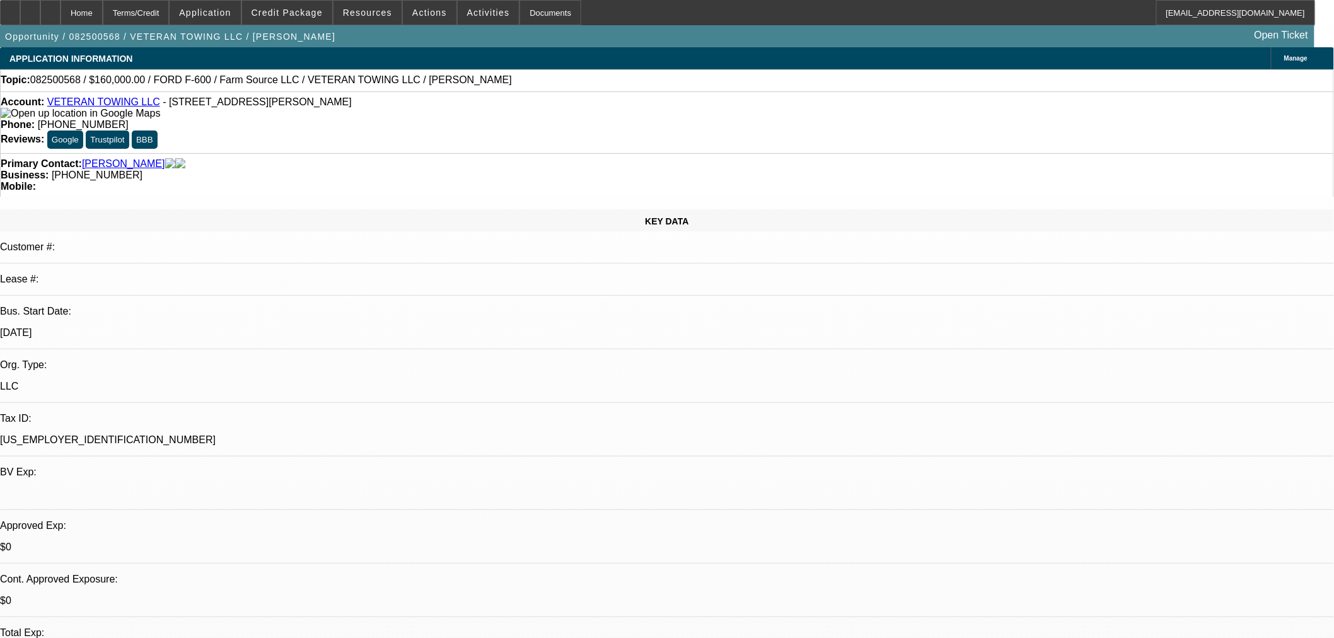
select select "6"
select select "0"
select select "6"
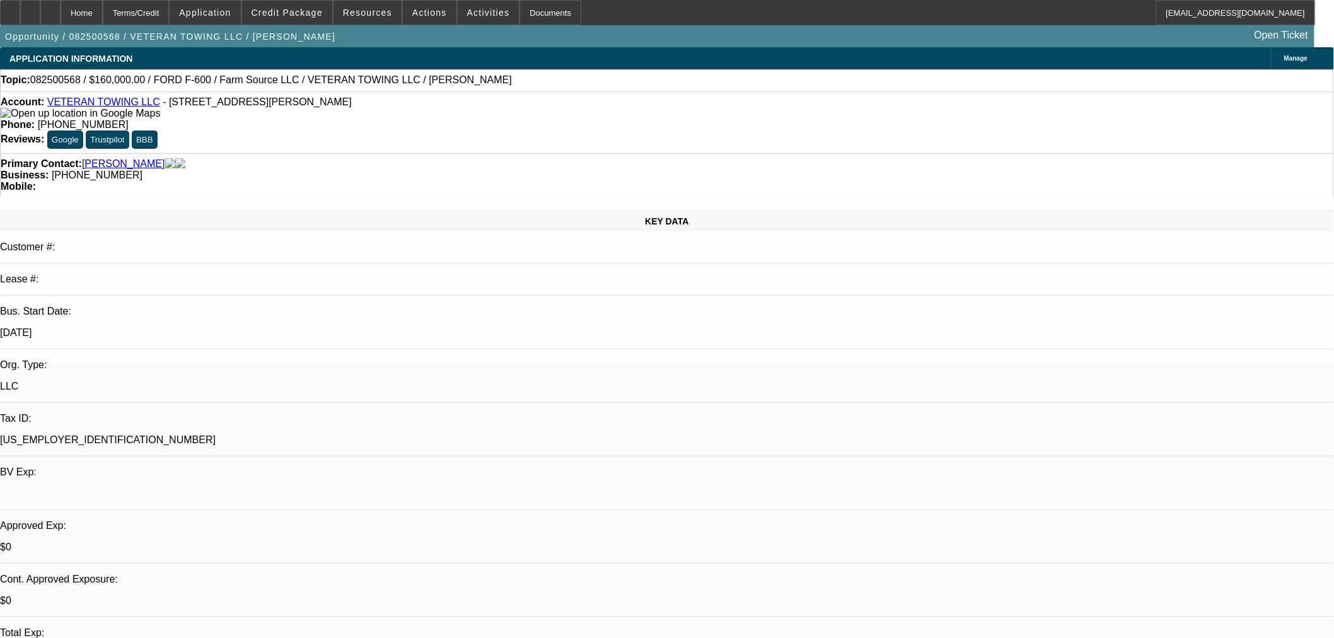
select select "0"
select select "6"
